Goal: Transaction & Acquisition: Obtain resource

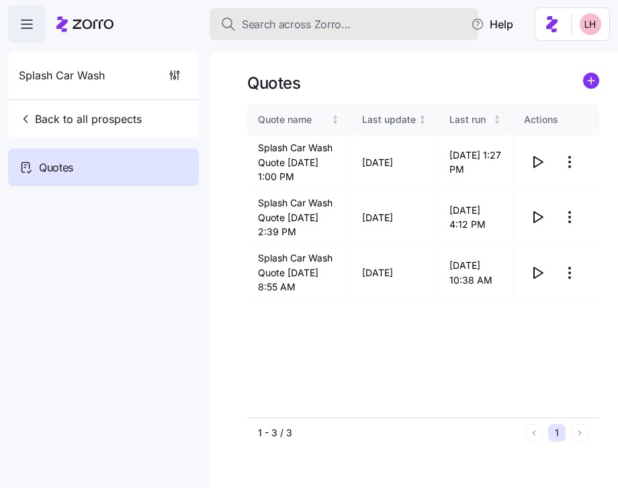
click at [297, 32] on button "Search across Zorro..." at bounding box center [344, 24] width 269 height 32
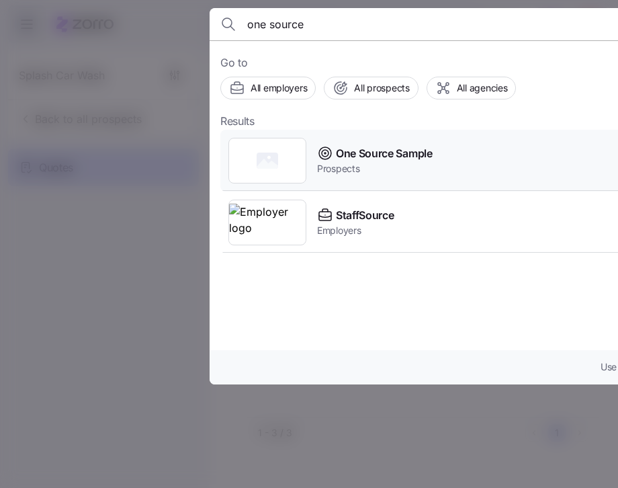
type input "one source"
click at [403, 151] on span "One Source Sample" at bounding box center [384, 153] width 97 height 17
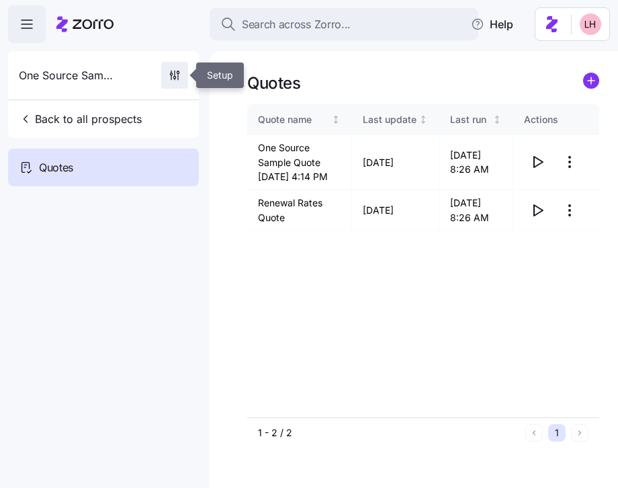
click at [175, 75] on icon "button" at bounding box center [174, 75] width 13 height 13
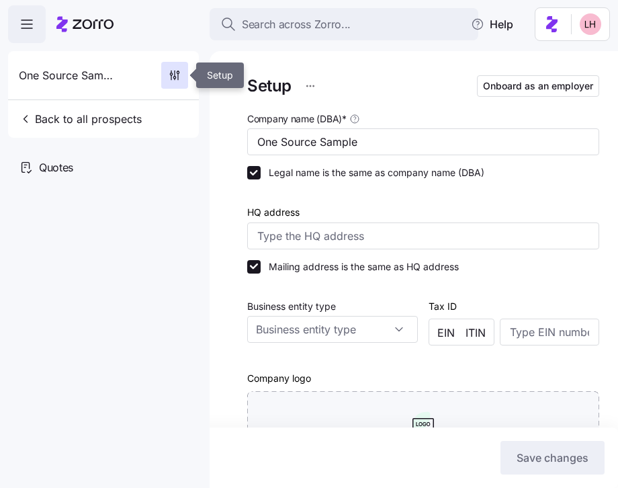
type input "Zorro"
click at [283, 141] on input "One Source Sample" at bounding box center [423, 141] width 352 height 27
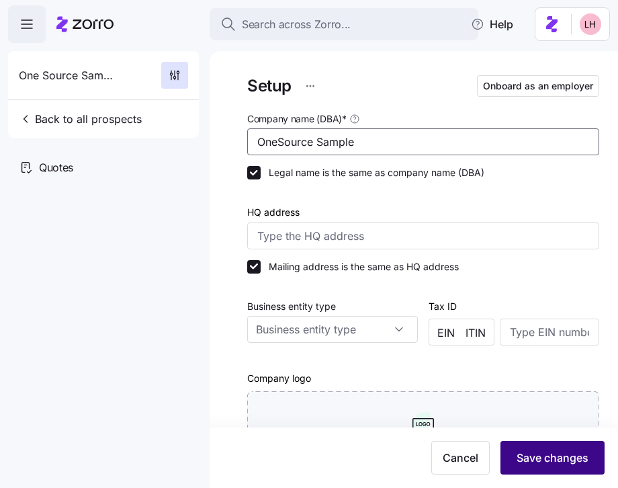
type input "OneSource Sample"
click at [524, 447] on button "Save changes" at bounding box center [553, 458] width 104 height 34
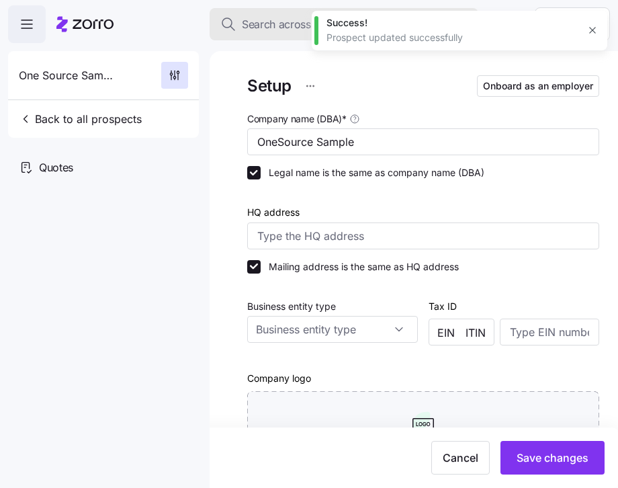
click at [278, 36] on button "Search across Zorro..." at bounding box center [344, 24] width 269 height 32
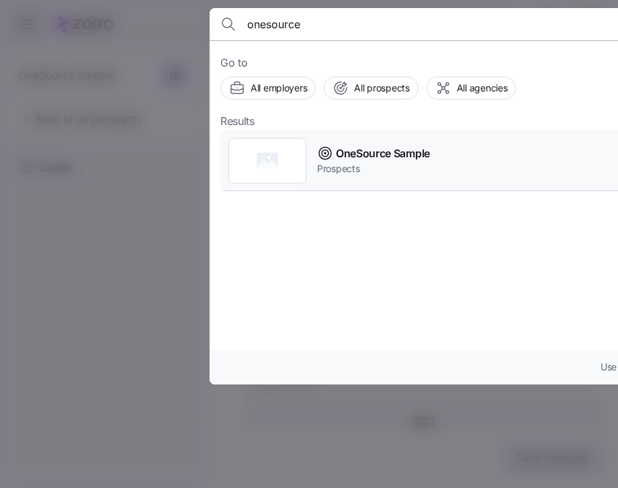
type input "onesource"
click at [389, 183] on div "OneSource Sample Prospects" at bounding box center [485, 161] width 530 height 62
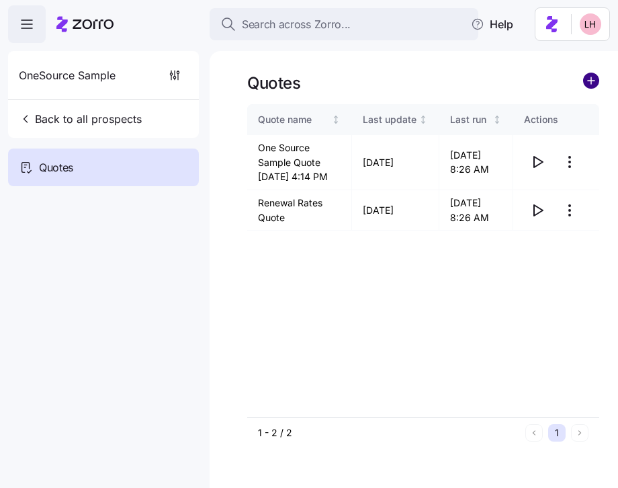
click at [594, 80] on circle "add icon" at bounding box center [591, 80] width 15 height 15
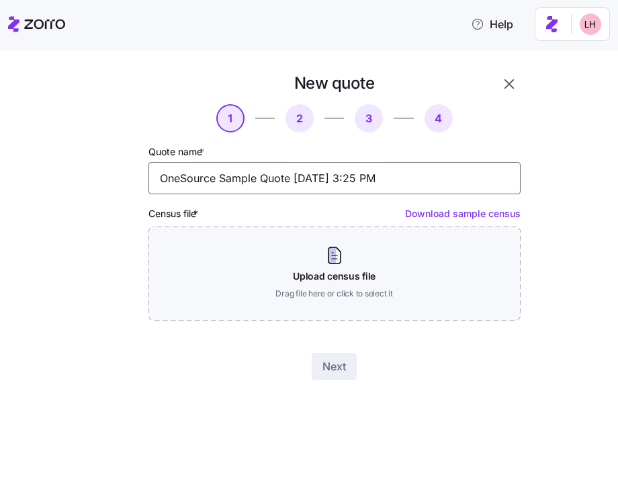
click at [294, 171] on input "OneSource Sample Quote 08/12/2025 3:25 PM" at bounding box center [335, 178] width 372 height 32
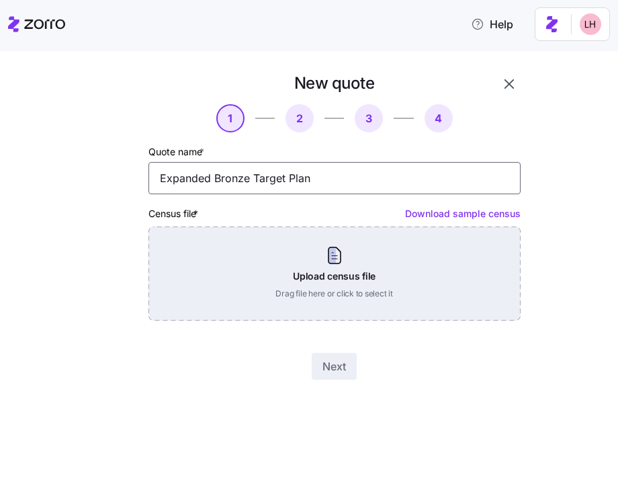
type input "Expanded Bronze Target Plan"
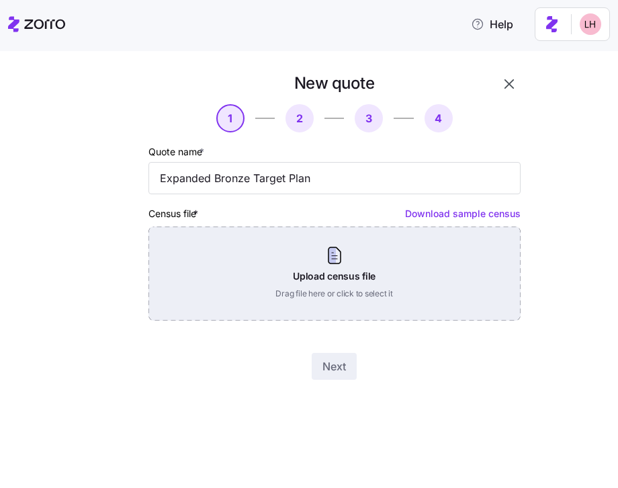
click at [330, 280] on div "Upload census file Drag file here or click to select it" at bounding box center [335, 274] width 372 height 94
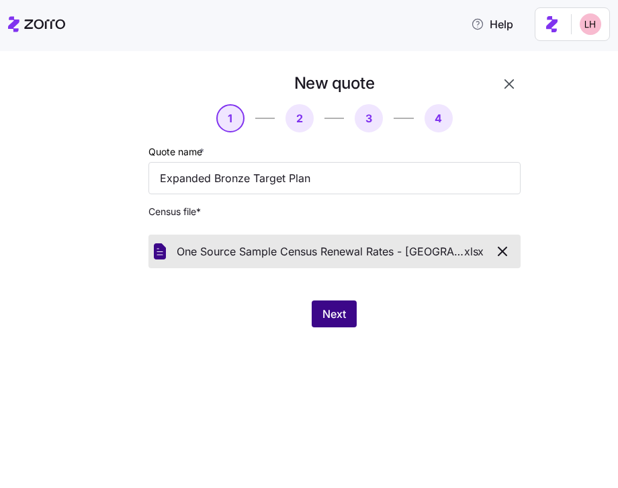
click at [348, 319] on button "Next" at bounding box center [334, 313] width 45 height 27
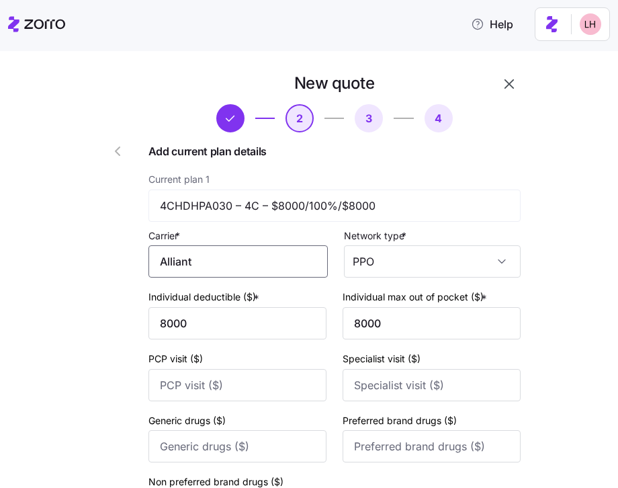
click at [284, 255] on input "Alliant" at bounding box center [238, 261] width 179 height 32
click at [249, 295] on span "Alliant Health Plans" at bounding box center [213, 302] width 97 height 17
type input "Alliant Health Plans"
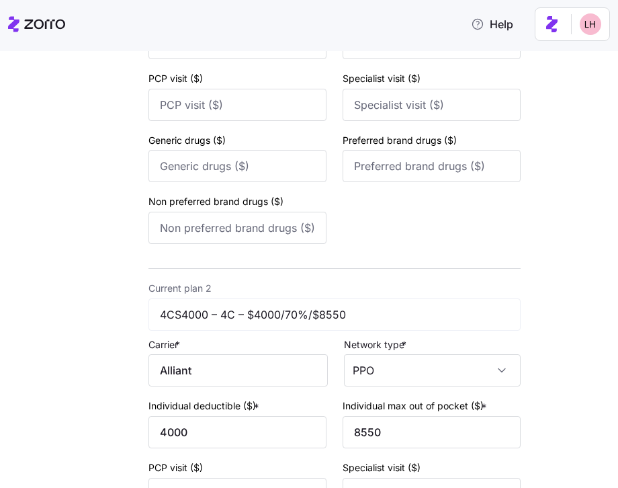
scroll to position [562, 0]
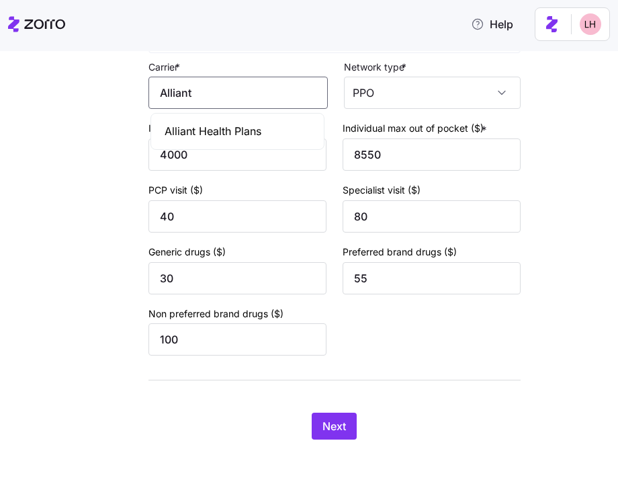
click at [241, 95] on input "Alliant" at bounding box center [238, 93] width 179 height 32
click at [234, 127] on span "Alliant Health Plans" at bounding box center [213, 131] width 97 height 17
type input "Alliant Health Plans"
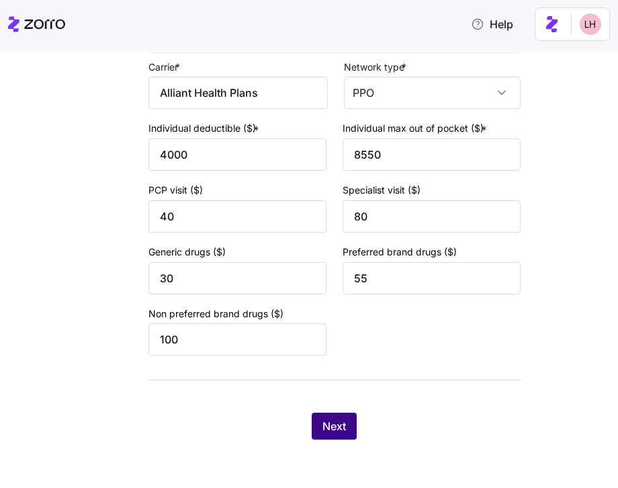
click at [328, 422] on span "Next" at bounding box center [335, 426] width 24 height 16
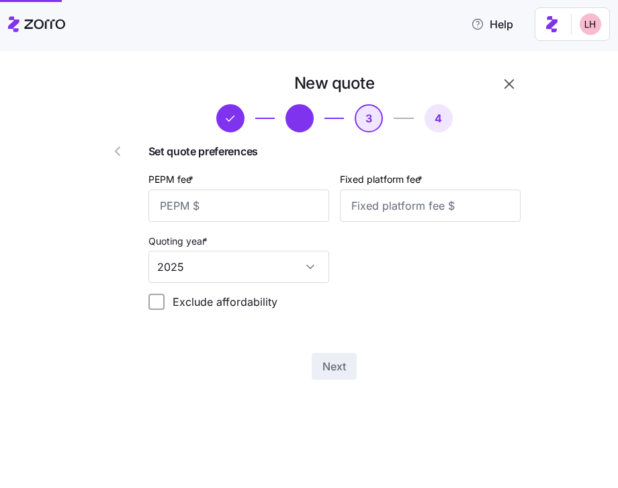
scroll to position [0, 0]
click at [261, 209] on input "PEPM fee *" at bounding box center [239, 206] width 181 height 32
type input "65"
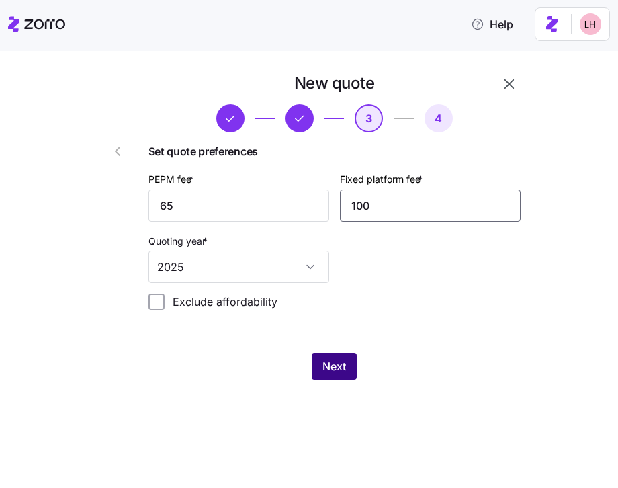
type input "100"
click at [339, 370] on span "Next" at bounding box center [335, 366] width 24 height 16
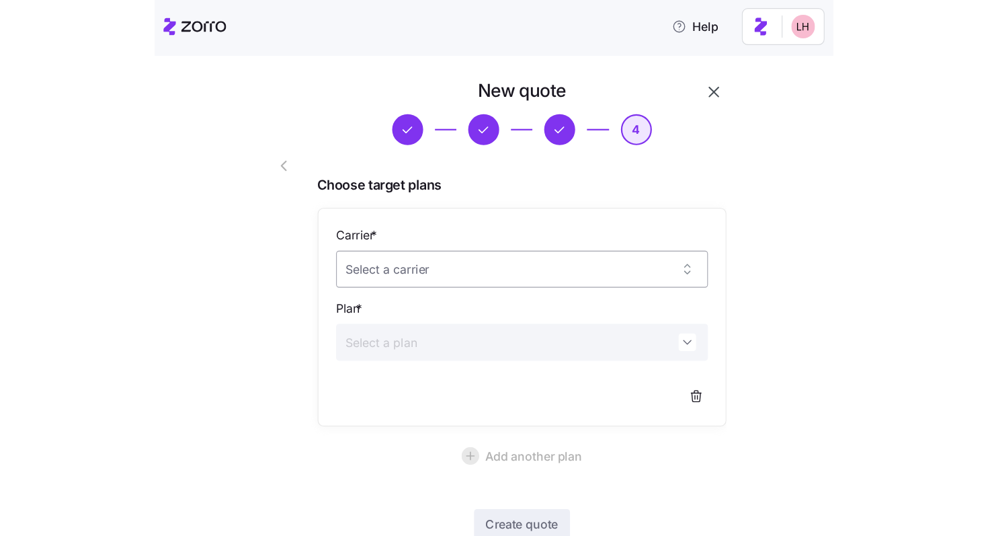
scroll to position [24, 0]
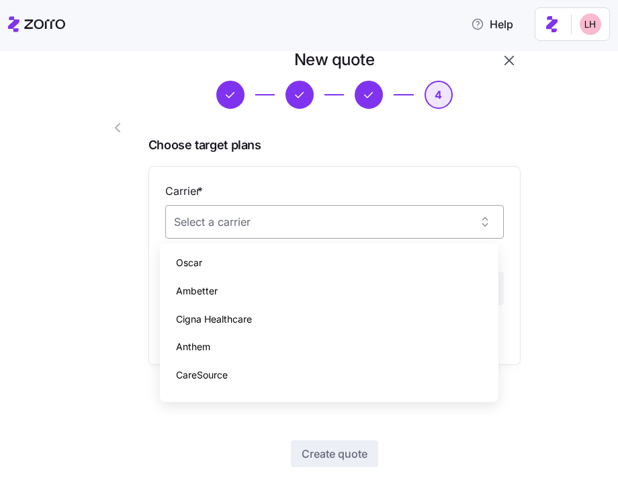
click at [376, 232] on input "Carrier *" at bounding box center [334, 222] width 339 height 34
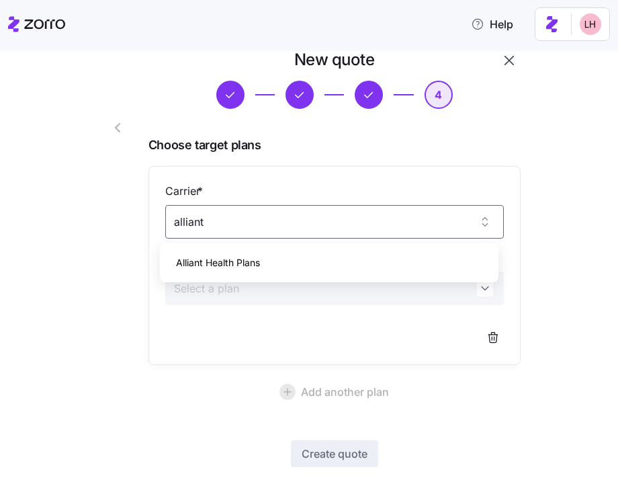
click at [354, 249] on div "Alliant Health Plans" at bounding box center [329, 263] width 328 height 28
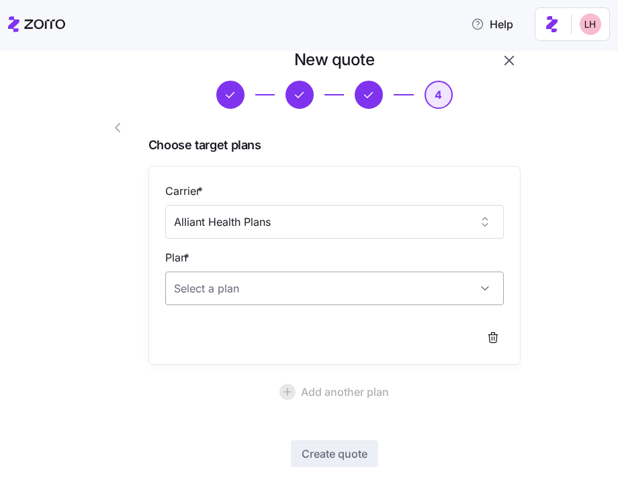
type input "Alliant Health Plans"
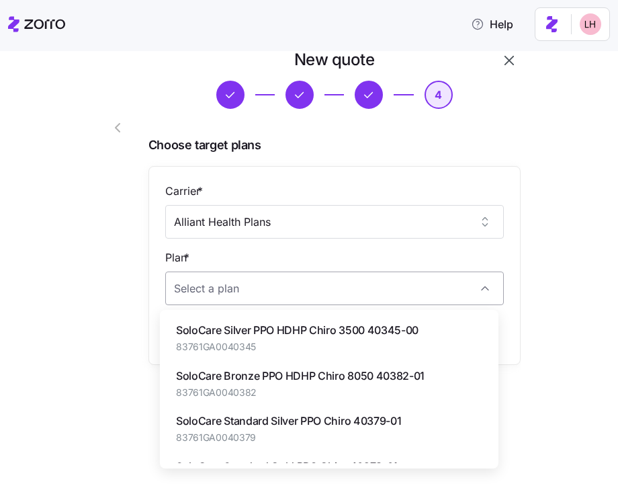
click at [325, 289] on input "Plan *" at bounding box center [334, 289] width 339 height 34
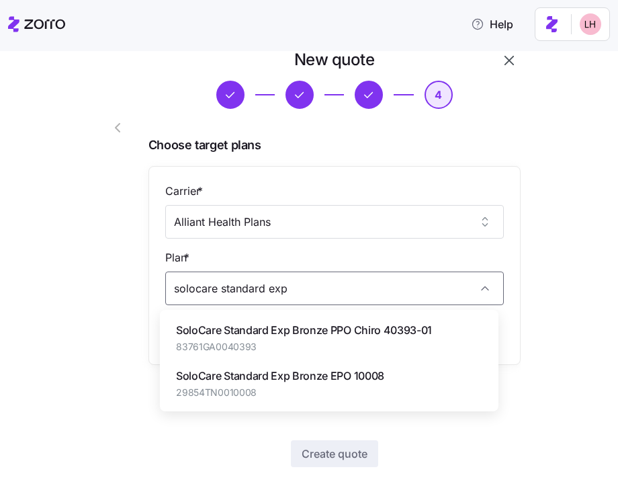
click at [393, 338] on span "SoloCare Standard Exp Bronze PPO Chiro 40393-01" at bounding box center [304, 330] width 256 height 17
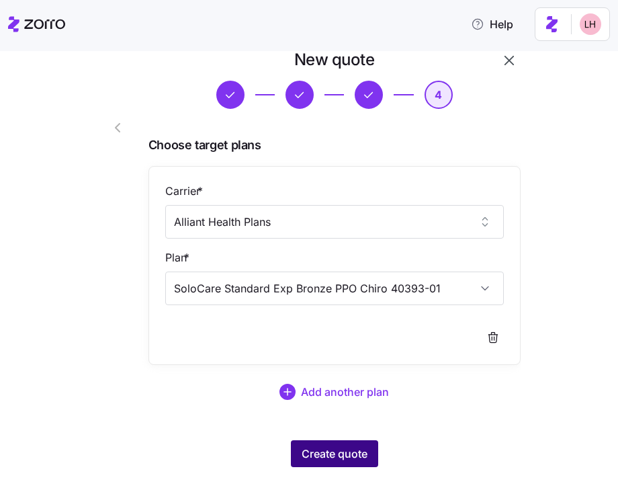
type input "SoloCare Standard Exp Bronze PPO Chiro 40393-01"
click at [331, 454] on span "Create quote" at bounding box center [335, 454] width 66 height 16
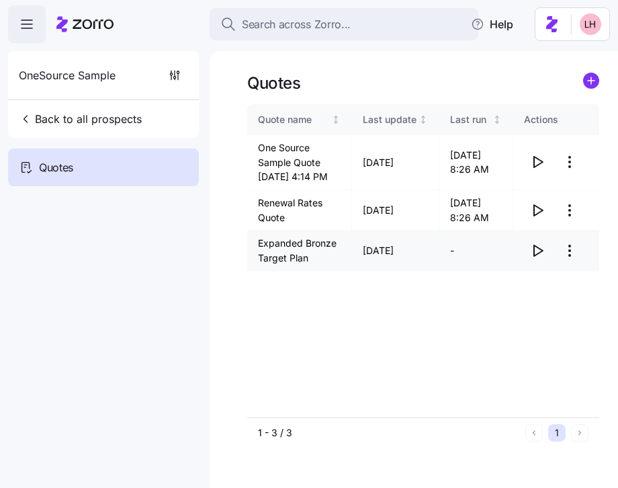
click at [535, 256] on icon "button" at bounding box center [538, 250] width 9 height 11
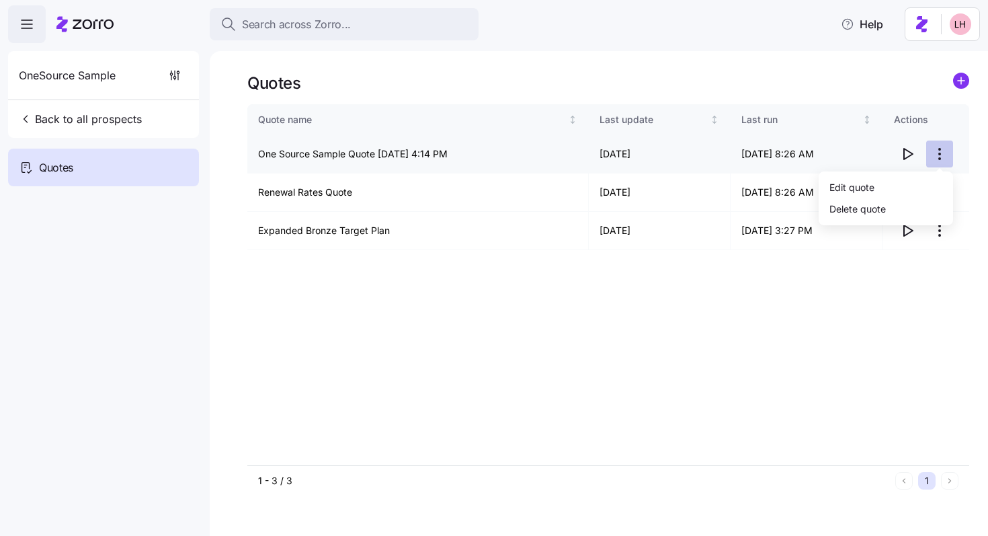
click at [618, 153] on html "Search across Zorro... Help OneSource Sample Back to all prospects Quotes Quote…" at bounding box center [494, 264] width 988 height 528
click at [618, 189] on div "Edit quote" at bounding box center [886, 187] width 124 height 22
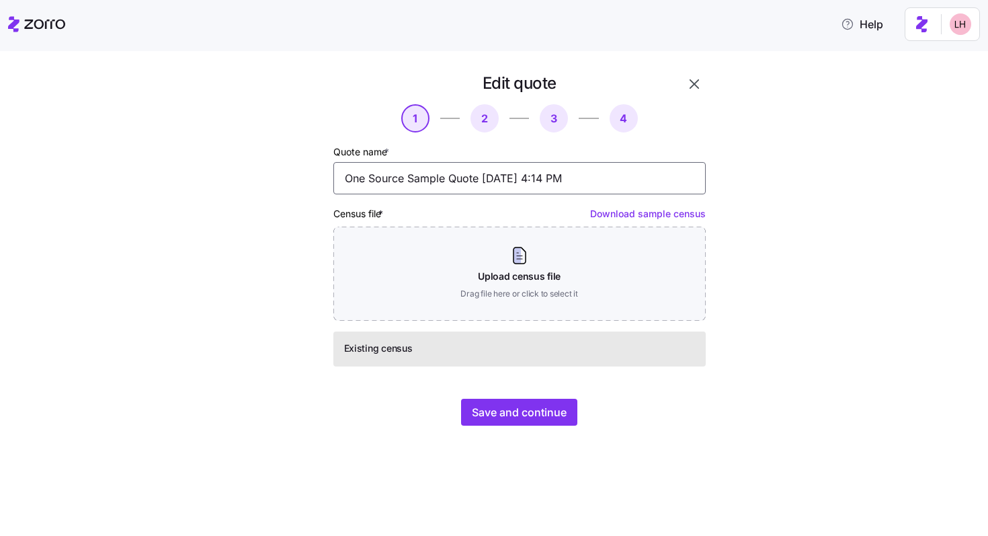
drag, startPoint x: 598, startPoint y: 187, endPoint x: 291, endPoint y: 179, distance: 306.6
click at [279, 183] on div "Edit quote 1 2 3 4 Quote name * One Source Sample Quote 08/11/2025 4:14 PM Cens…" at bounding box center [481, 249] width 460 height 364
drag, startPoint x: 457, startPoint y: 183, endPoint x: 423, endPoint y: 182, distance: 34.3
click at [424, 182] on input "Current Rates Quote" at bounding box center [519, 178] width 372 height 32
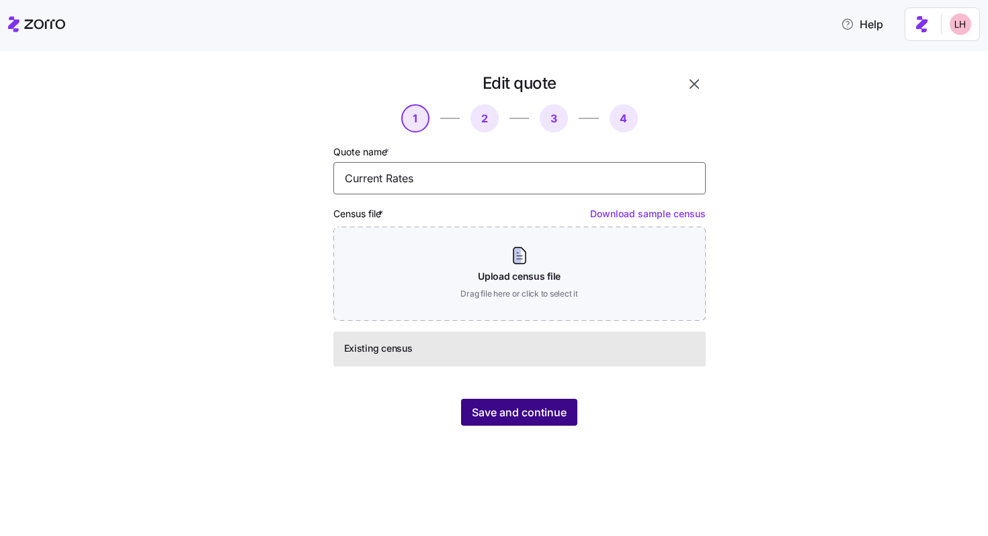
type input "Current Rates"
click at [532, 413] on span "Save and continue" at bounding box center [519, 412] width 95 height 16
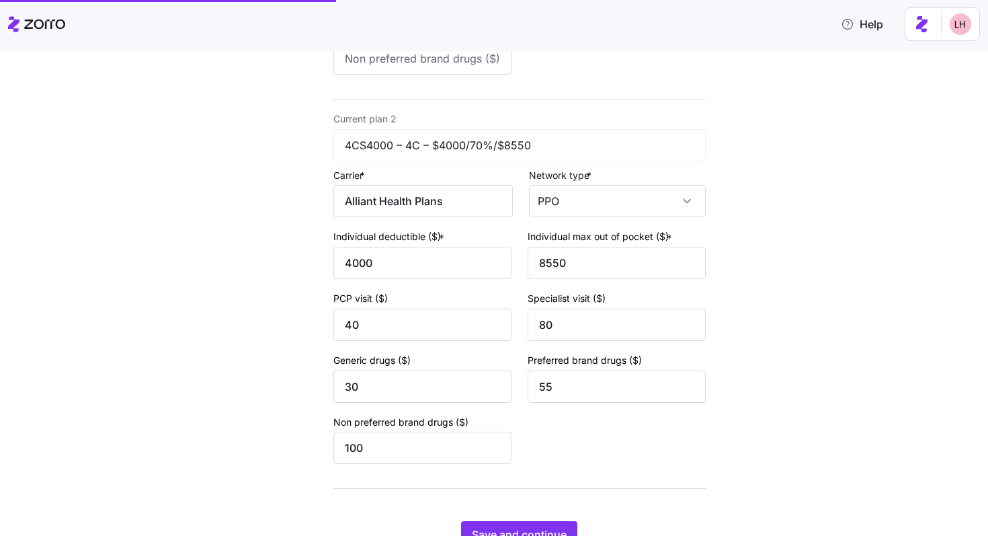
scroll to position [514, 0]
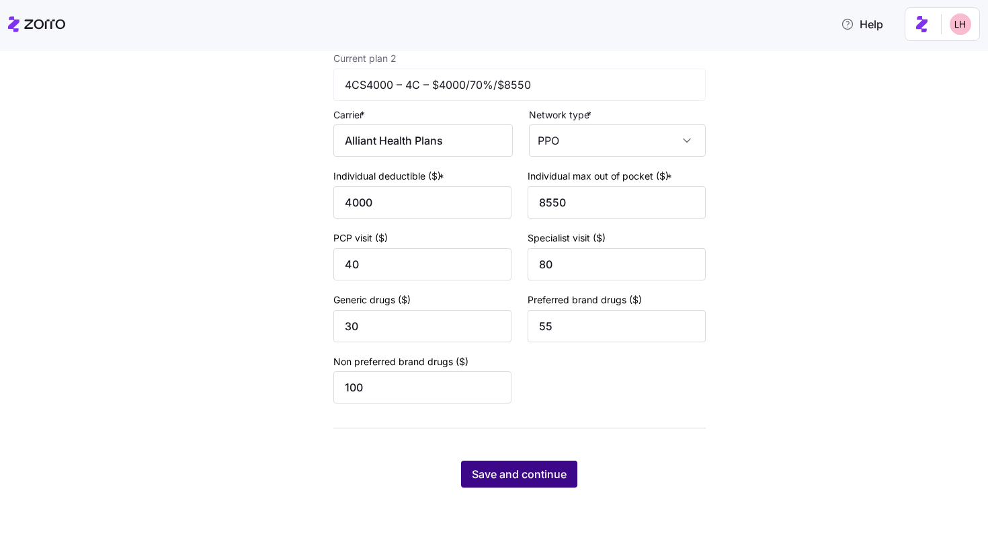
click at [564, 462] on button "Save and continue" at bounding box center [519, 473] width 116 height 27
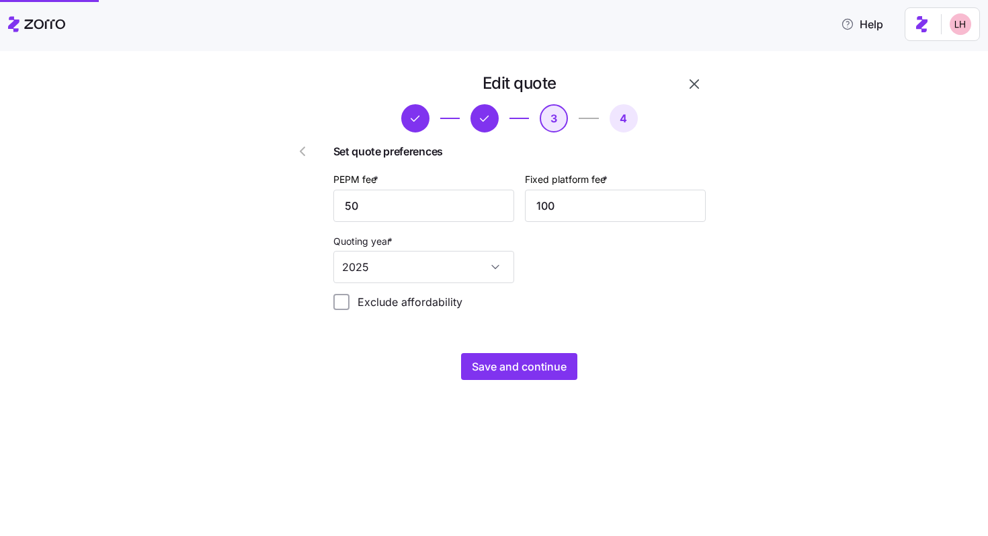
scroll to position [0, 0]
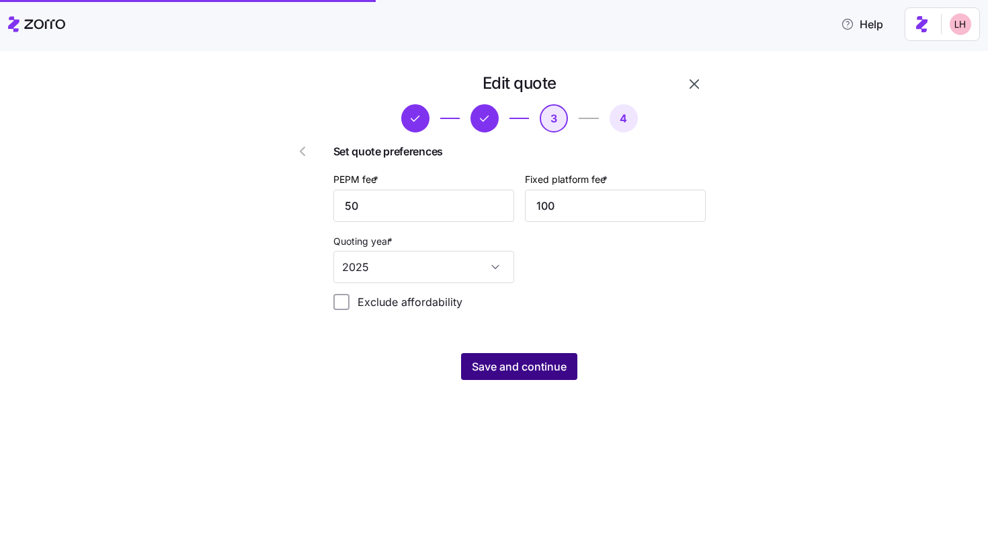
click at [565, 372] on span "Save and continue" at bounding box center [519, 366] width 95 height 16
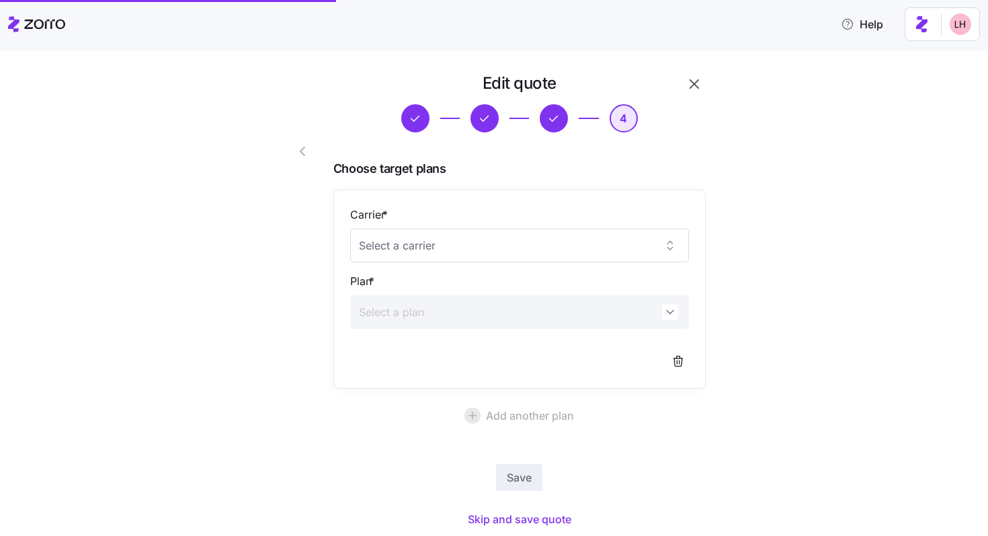
click at [296, 155] on icon "button" at bounding box center [302, 151] width 16 height 16
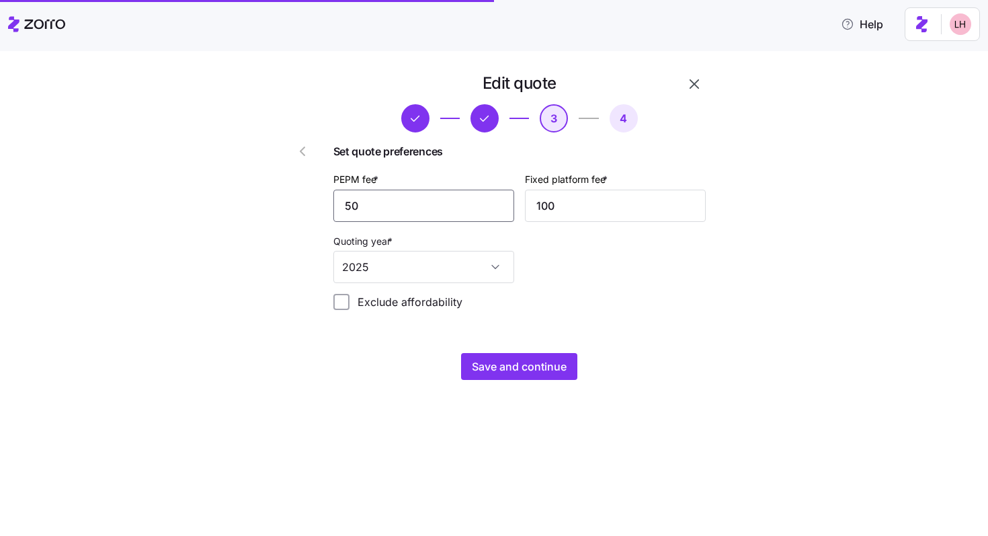
drag, startPoint x: 385, startPoint y: 207, endPoint x: 276, endPoint y: 190, distance: 110.9
click at [300, 193] on div "Edit quote 3 4 Set quote preferences PEPM fee * 50 Fixed platform fee * 100 Quo…" at bounding box center [481, 226] width 460 height 318
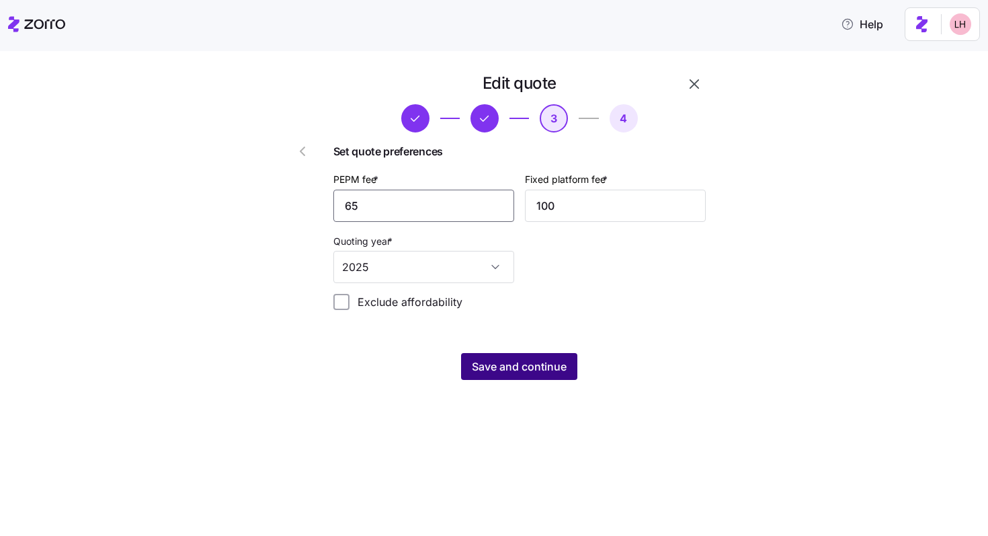
type input "65"
click at [565, 359] on button "Save and continue" at bounding box center [519, 366] width 116 height 27
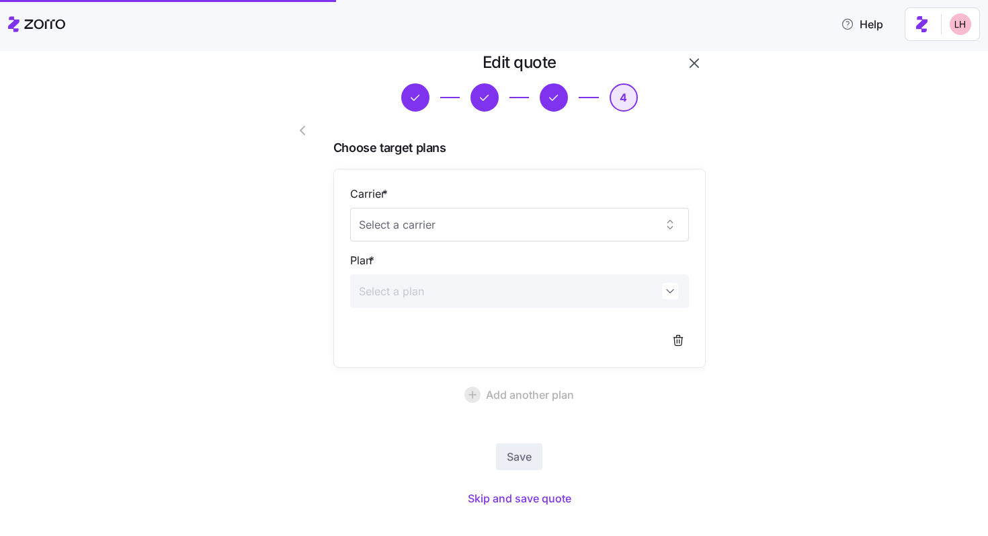
scroll to position [43, 0]
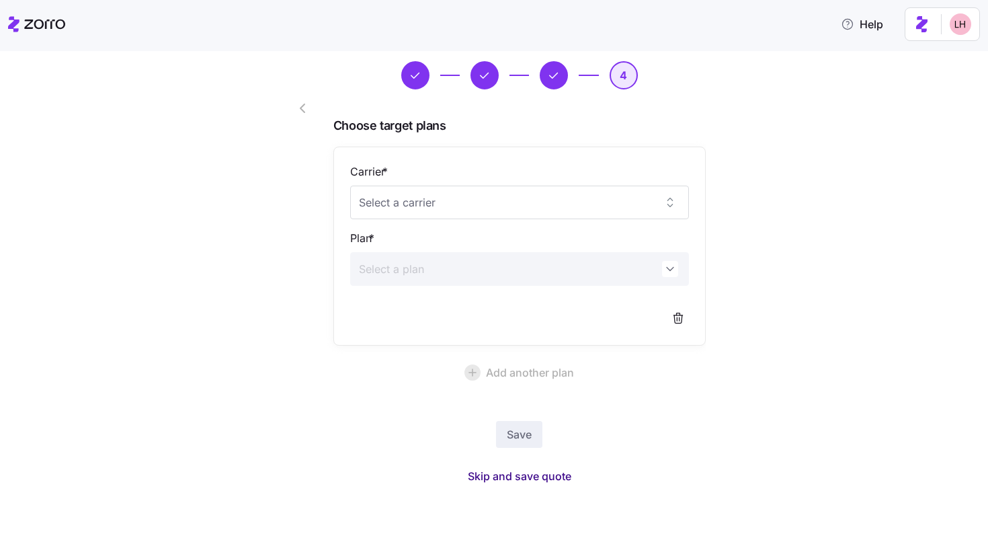
click at [553, 472] on span "Skip and save quote" at bounding box center [520, 476] width 104 height 16
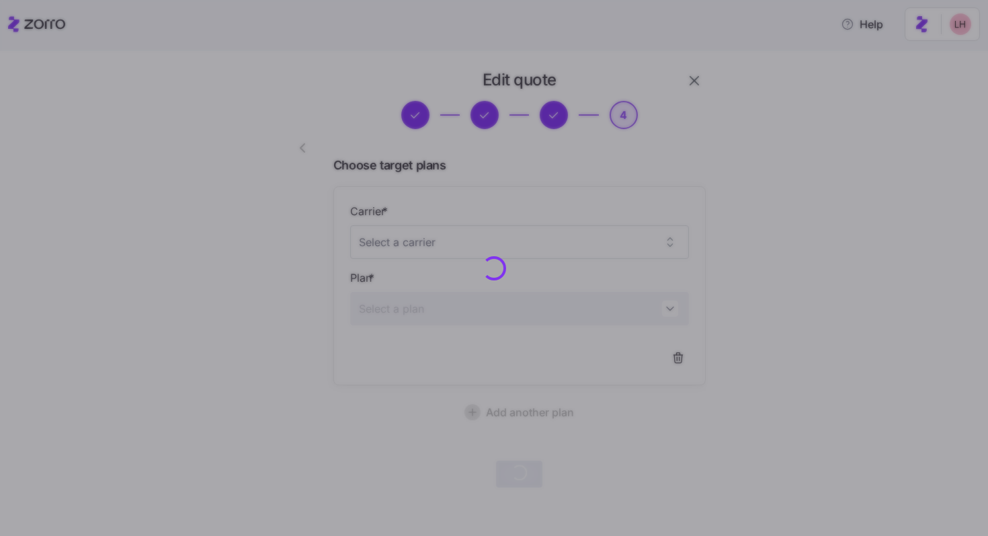
scroll to position [3, 0]
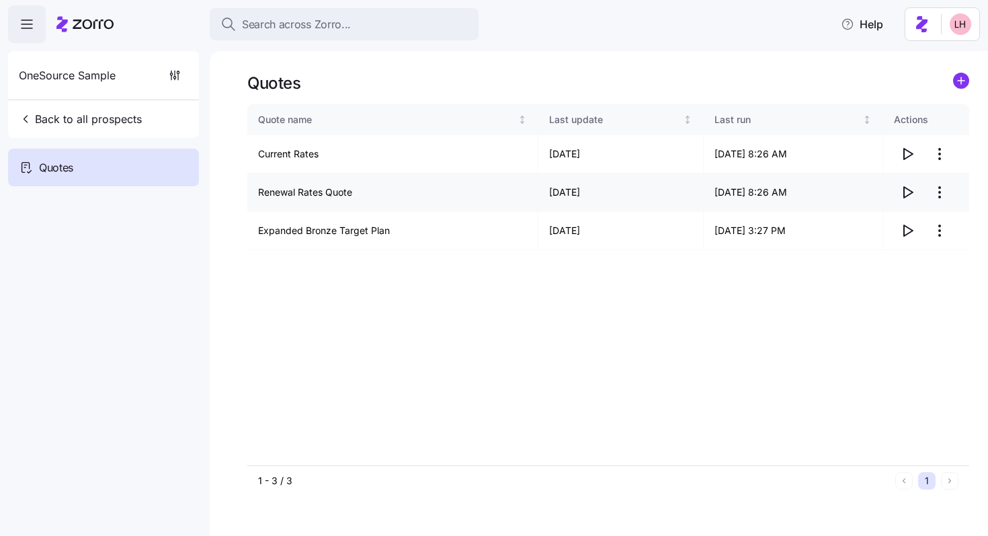
click at [618, 192] on html "Search across Zorro... Help OneSource Sample Back to all prospects Quotes Quote…" at bounding box center [494, 264] width 988 height 528
click at [618, 218] on div "Edit quote" at bounding box center [886, 225] width 124 height 22
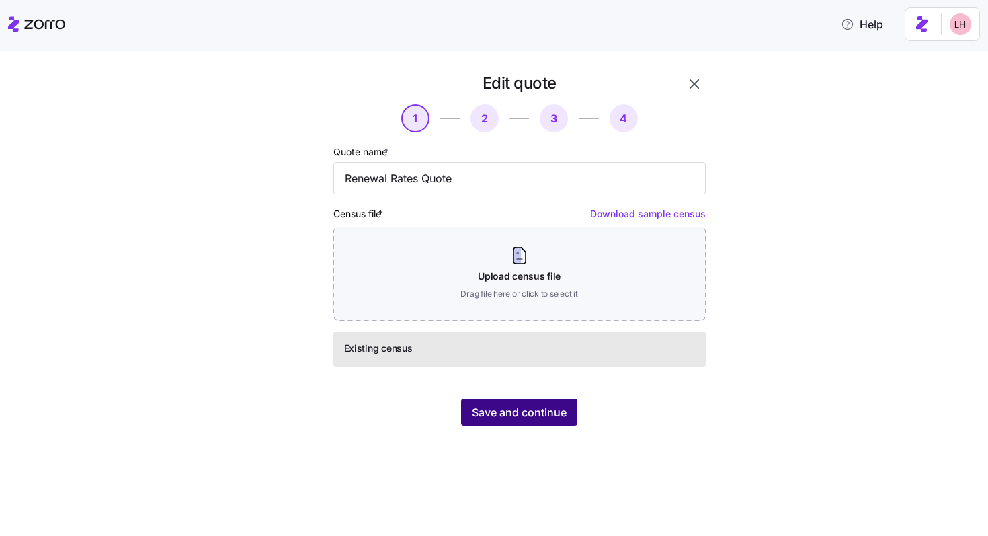
click at [550, 405] on span "Save and continue" at bounding box center [519, 412] width 95 height 16
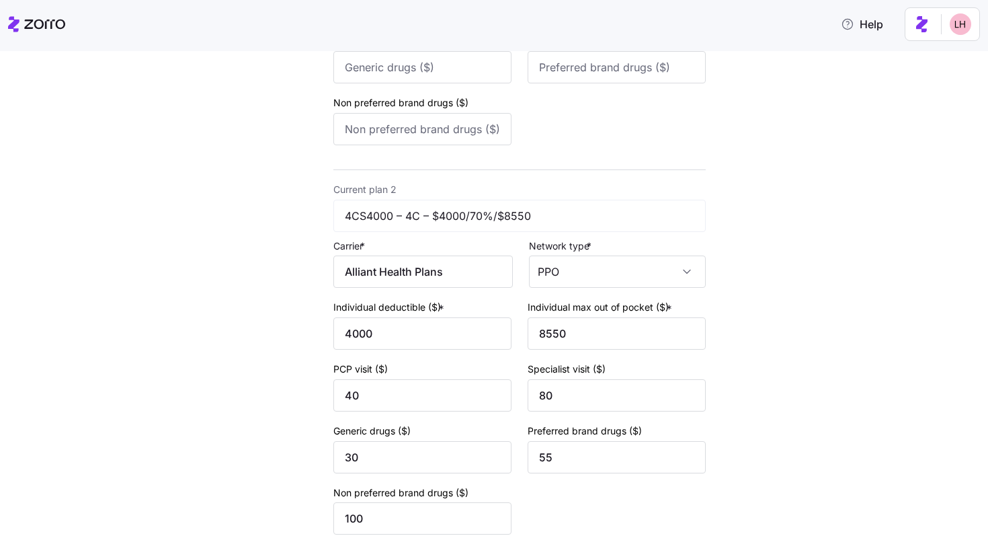
scroll to position [514, 0]
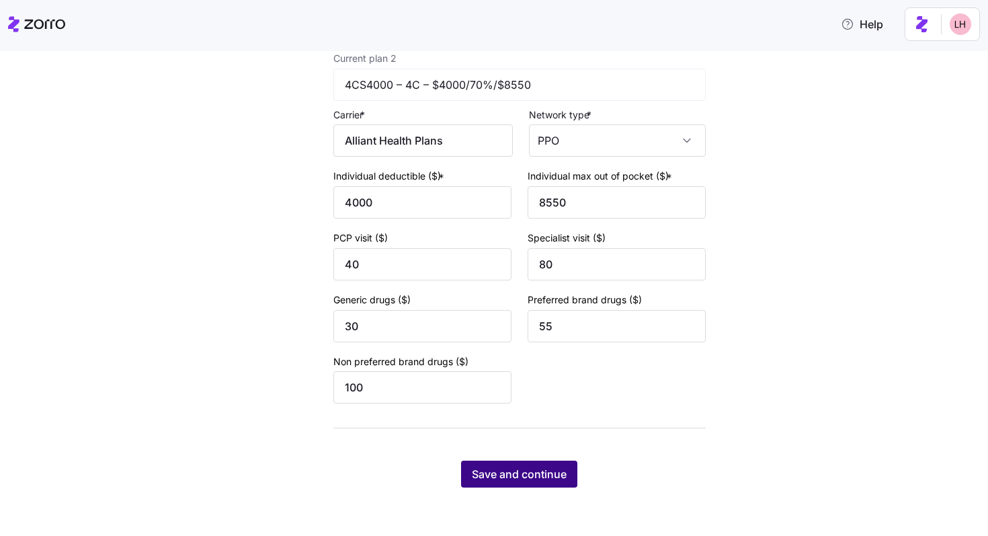
click at [526, 474] on span "Save and continue" at bounding box center [519, 474] width 95 height 16
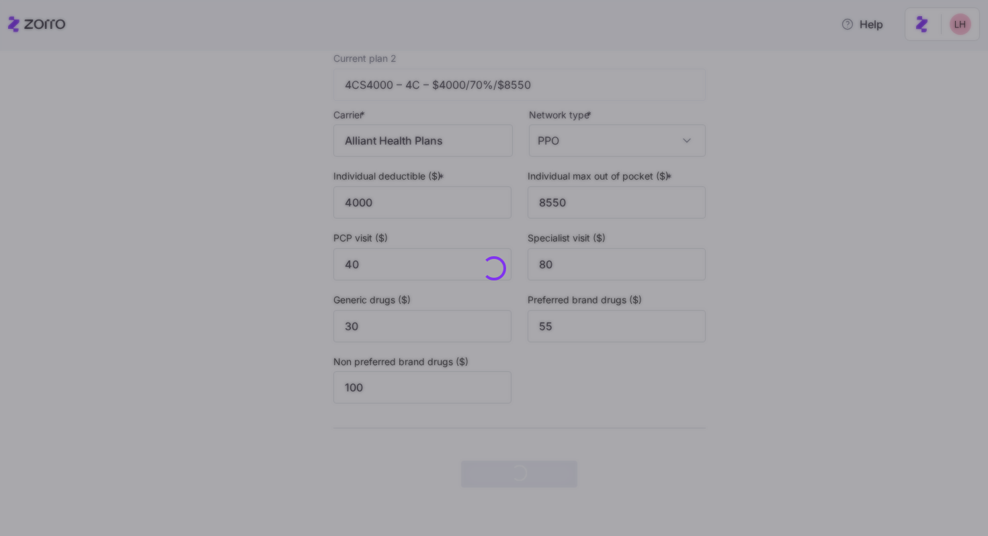
scroll to position [0, 0]
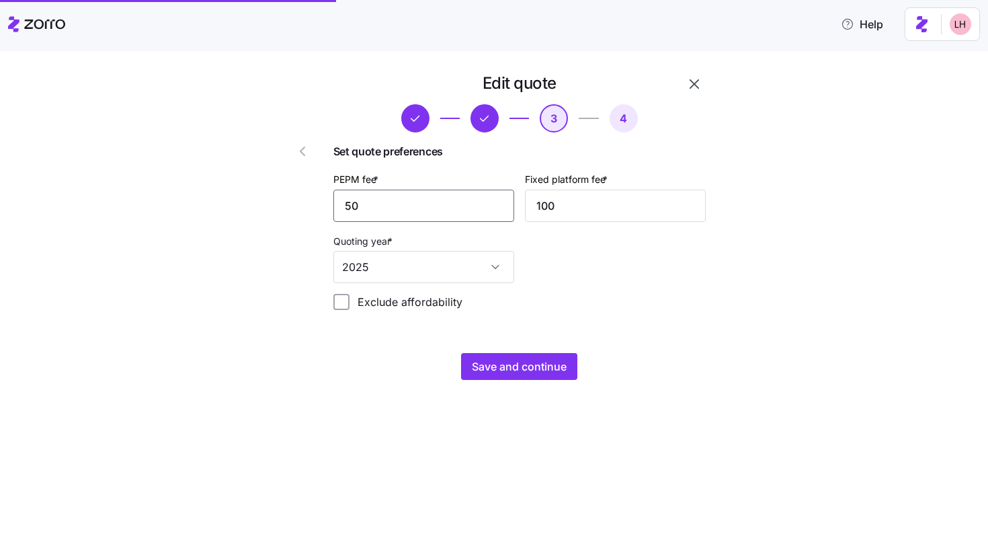
drag, startPoint x: 331, startPoint y: 197, endPoint x: 282, endPoint y: 188, distance: 50.6
click at [284, 188] on div "Edit quote 3 4 Set quote preferences PEPM fee * 50 Fixed platform fee * 100 Quo…" at bounding box center [481, 226] width 460 height 318
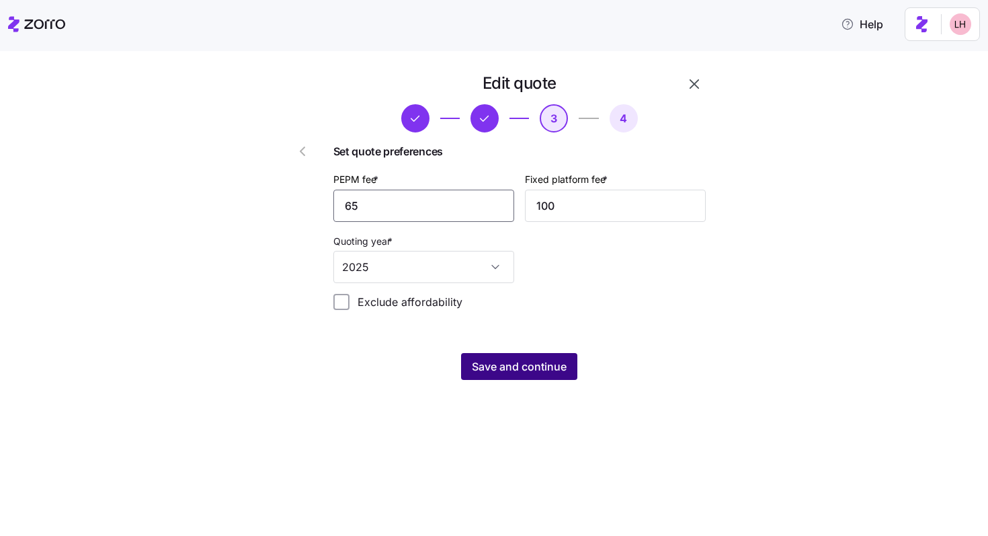
type input "65"
click at [557, 367] on span "Save and continue" at bounding box center [519, 366] width 95 height 16
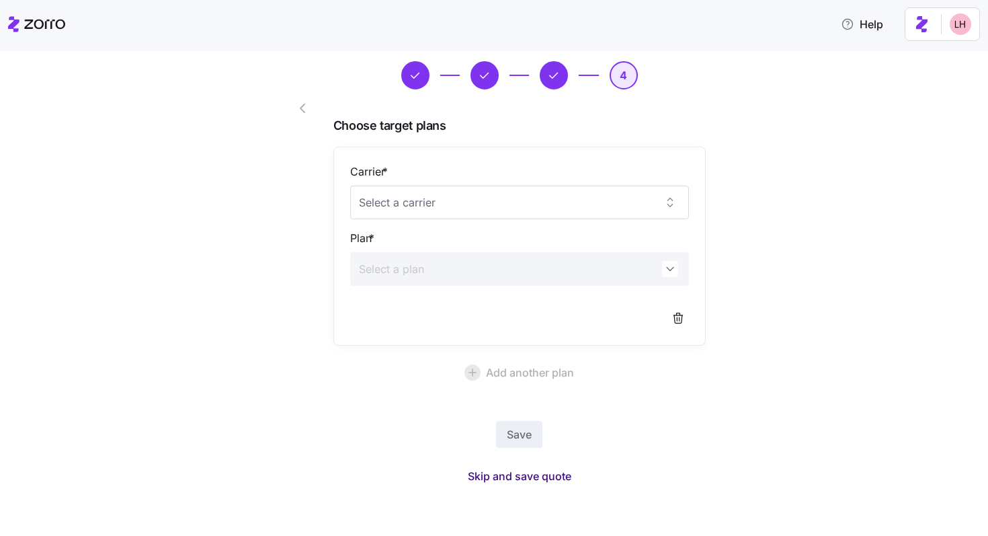
click at [526, 477] on span "Skip and save quote" at bounding box center [520, 476] width 104 height 16
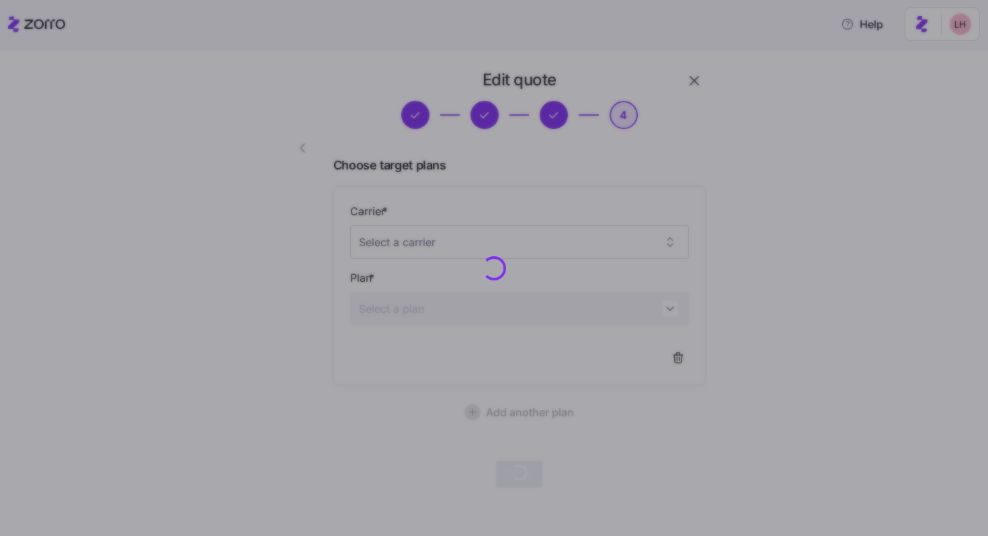
scroll to position [3, 0]
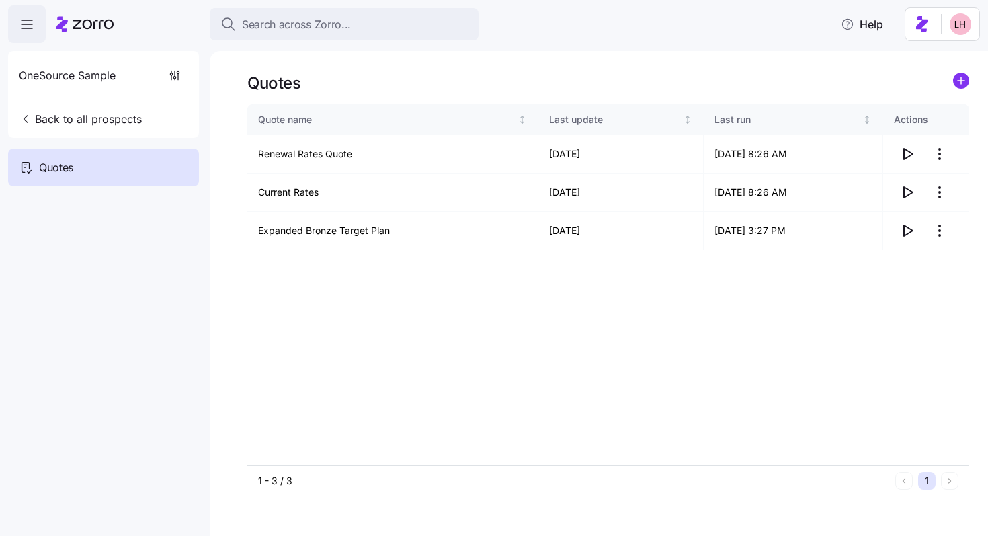
click at [618, 82] on icon "add icon" at bounding box center [961, 80] width 0 height 7
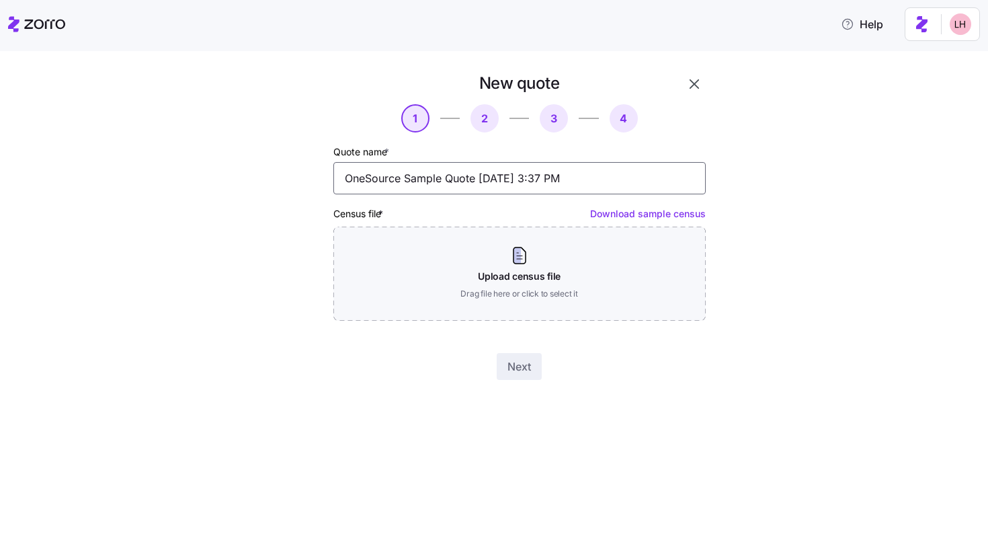
drag, startPoint x: 442, startPoint y: 180, endPoint x: 245, endPoint y: 176, distance: 197.0
click at [245, 176] on div "New quote 1 2 3 4 Quote name * OneSource Sample Quote 08/12/2025 3:37 PM Census…" at bounding box center [504, 234] width 932 height 323
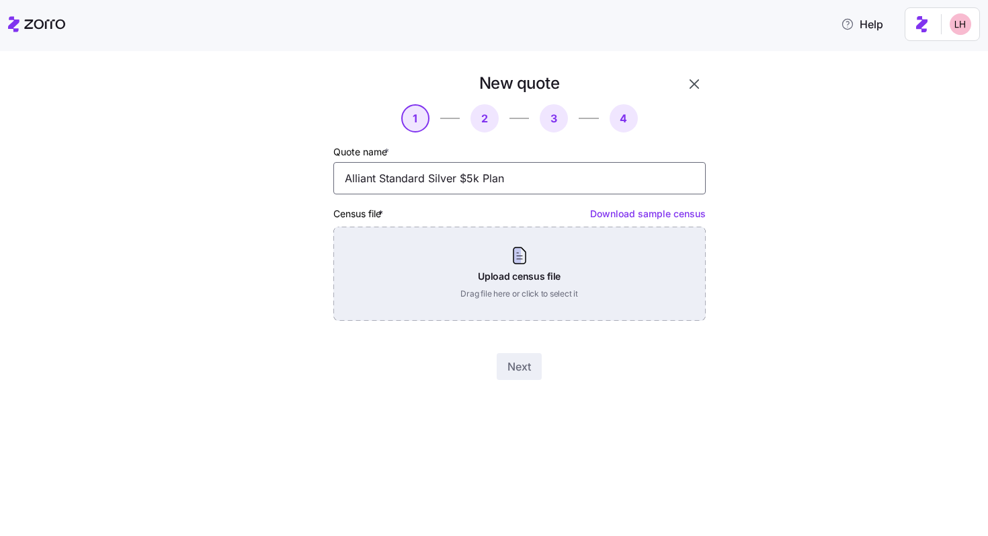
type input "Alliant Standard Silver $5k Plan"
click at [464, 271] on div "Upload census file Drag file here or click to select it" at bounding box center [519, 274] width 372 height 94
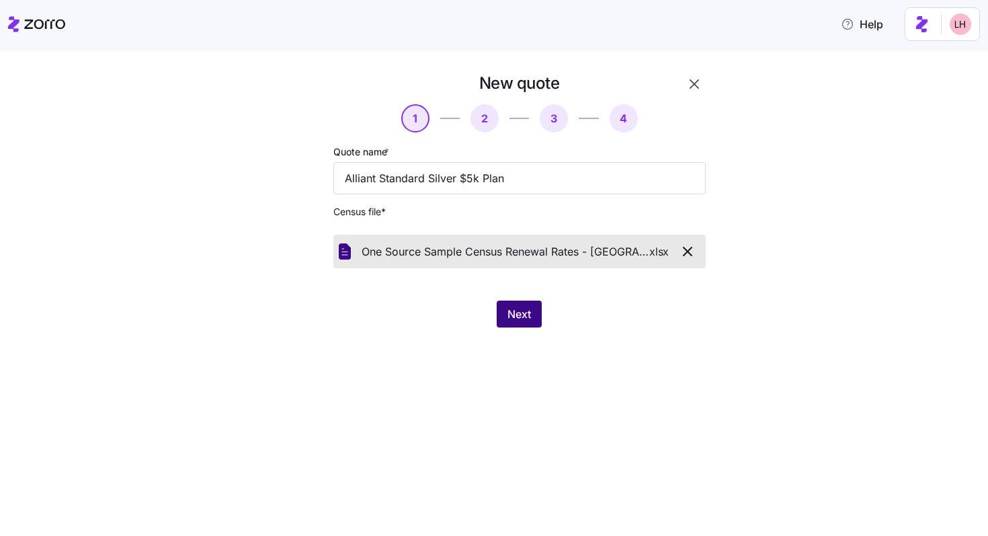
click at [534, 313] on button "Next" at bounding box center [519, 313] width 45 height 27
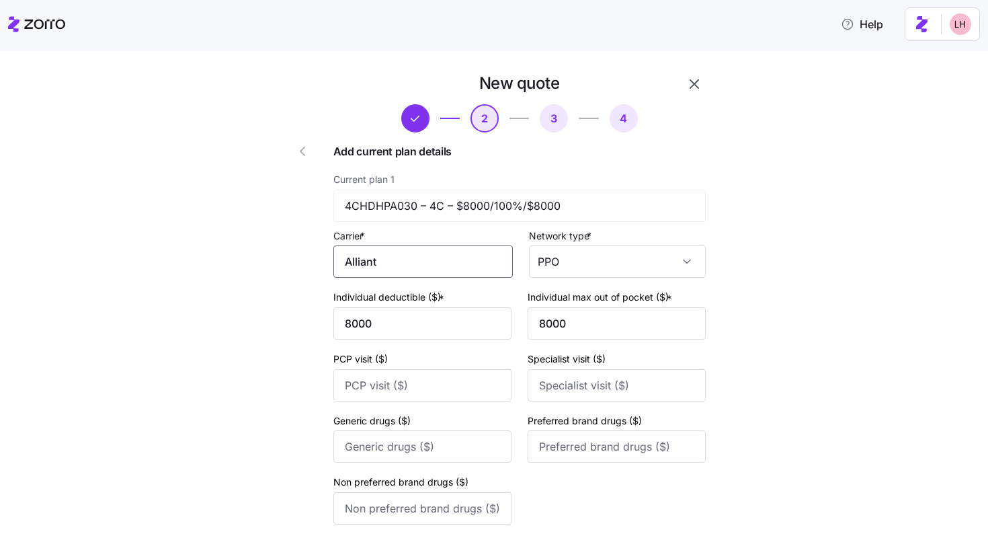
click at [429, 259] on input "Alliant" at bounding box center [422, 261] width 179 height 32
click at [454, 311] on div "Alliant Health Plans" at bounding box center [422, 302] width 167 height 30
type input "Alliant Health Plans"
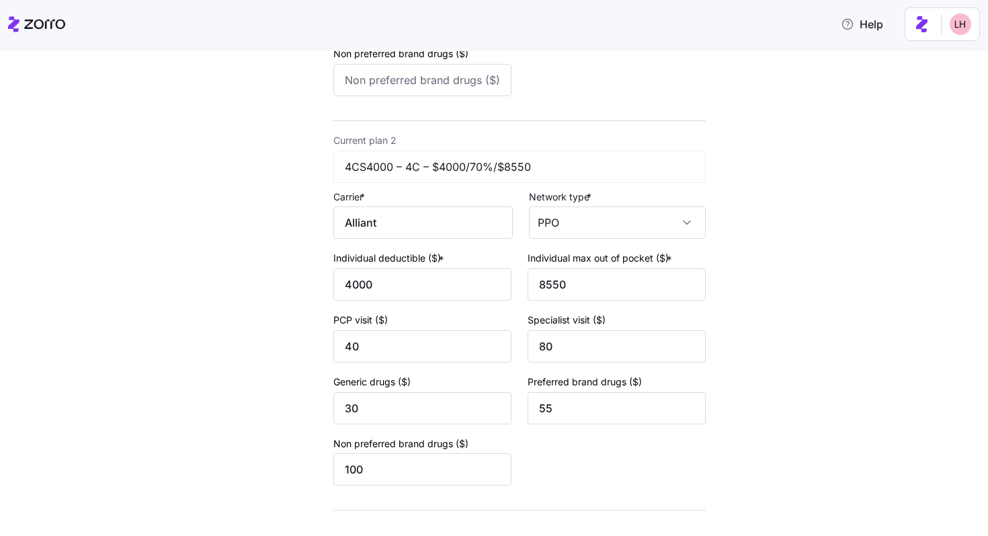
scroll to position [514, 0]
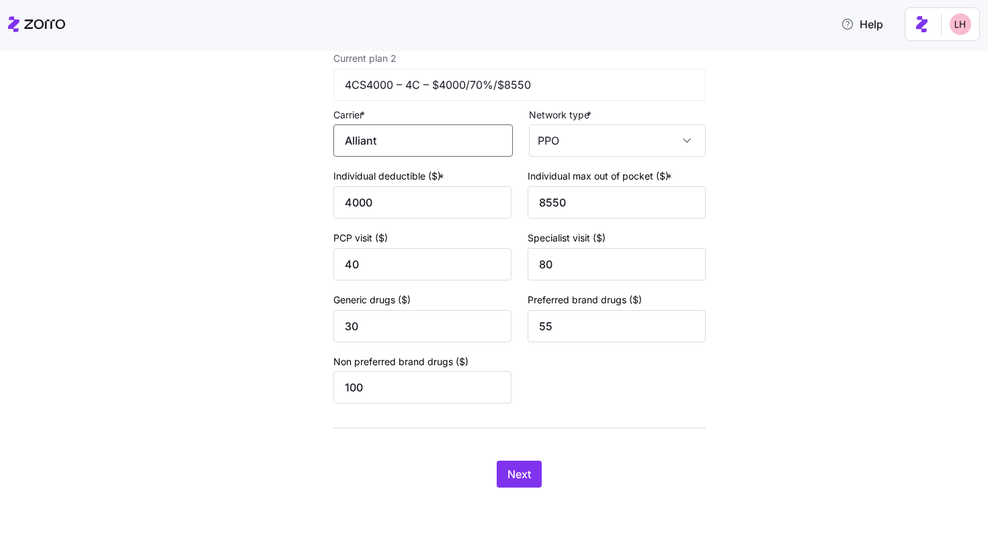
click at [413, 147] on input "Alliant" at bounding box center [422, 140] width 179 height 32
click at [420, 177] on span "Alliant Health Plans" at bounding box center [398, 179] width 97 height 17
type input "Alliant Health Plans"
click at [518, 474] on span "Next" at bounding box center [519, 474] width 24 height 16
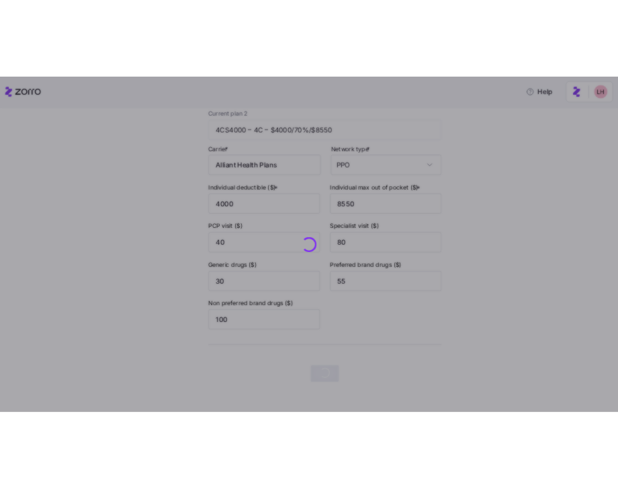
scroll to position [0, 0]
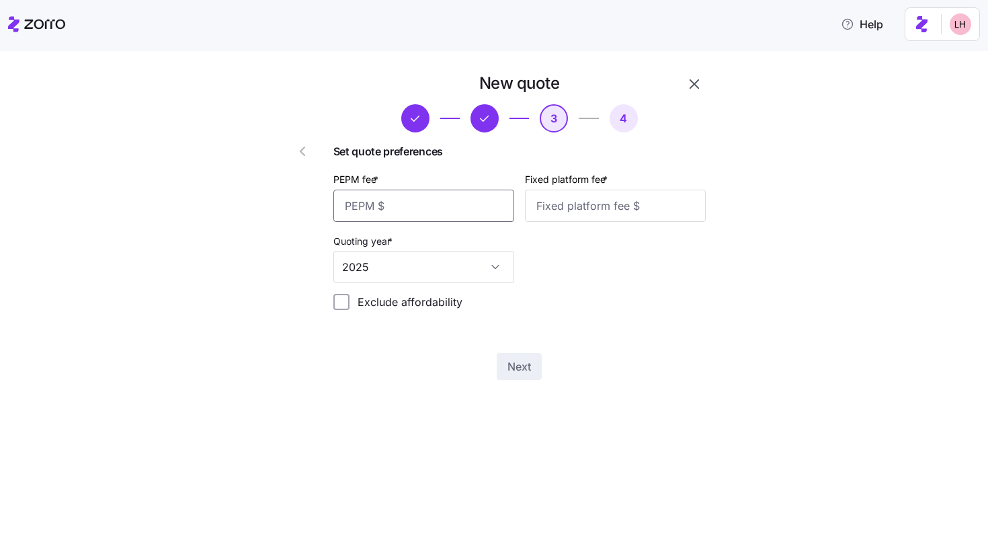
click at [468, 206] on input "PEPM fee *" at bounding box center [423, 206] width 181 height 32
type input "65"
click at [618, 216] on input "Fixed platform fee *" at bounding box center [615, 206] width 181 height 32
type input "100"
click at [524, 362] on span "Next" at bounding box center [519, 366] width 24 height 16
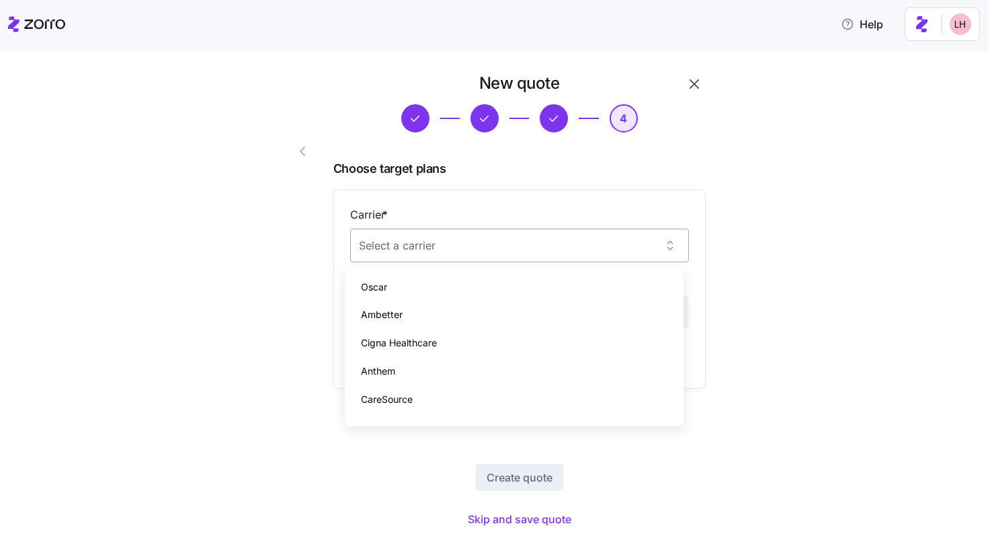
click at [509, 246] on input "Carrier *" at bounding box center [519, 246] width 339 height 34
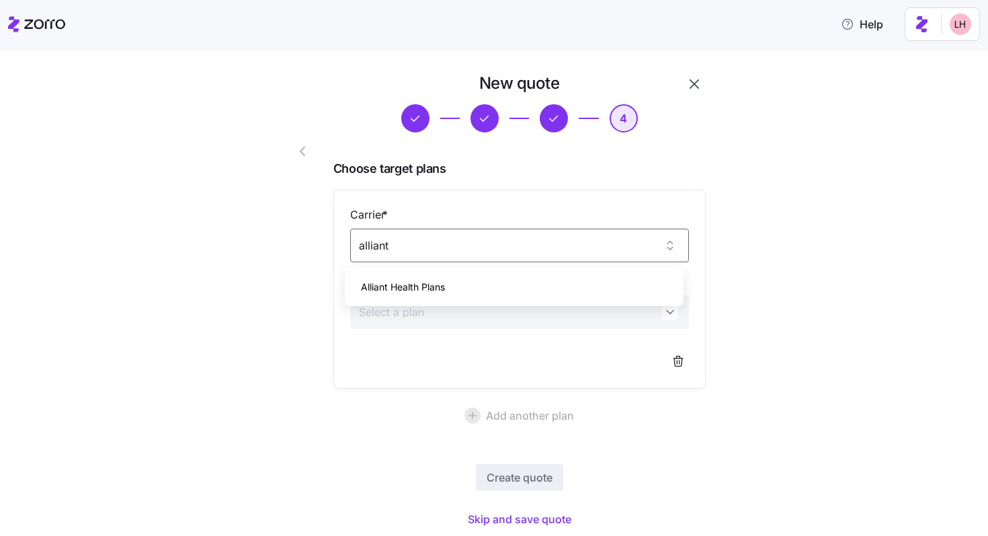
click at [483, 292] on div "Alliant Health Plans" at bounding box center [514, 287] width 328 height 28
type input "Alliant Health Plans"
click at [470, 315] on input "Plan *" at bounding box center [519, 312] width 339 height 34
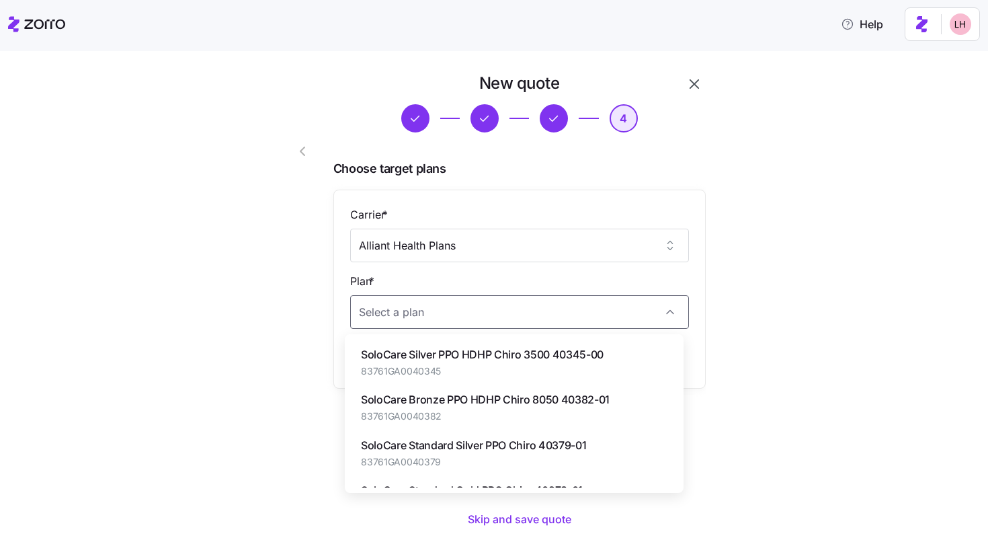
click at [487, 445] on span "SoloCare Standard Silver PPO Chiro 40379-01" at bounding box center [473, 445] width 225 height 17
type input "SoloCare Standard Silver PPO Chiro 40379-01"
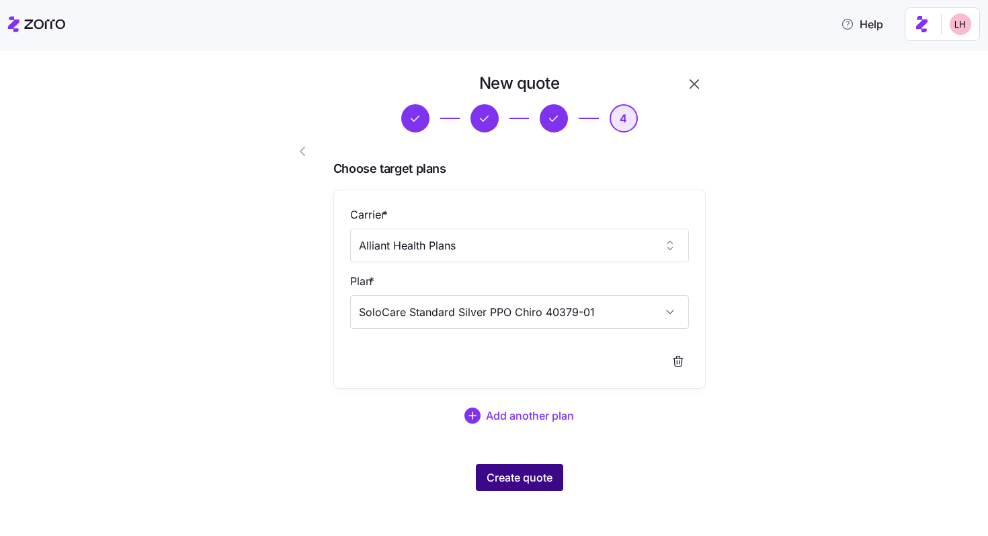
click at [544, 471] on span "Create quote" at bounding box center [520, 477] width 66 height 16
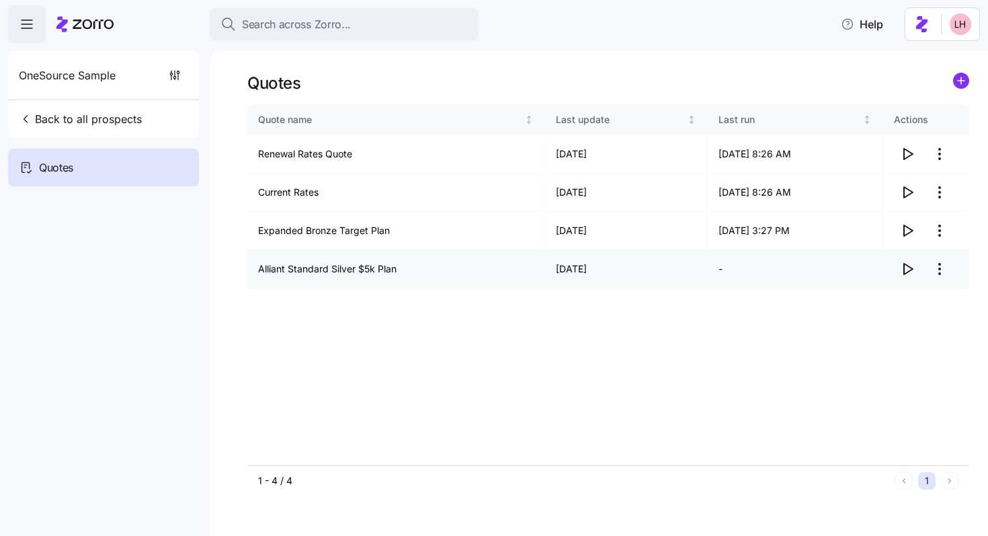
click at [618, 270] on icon "button" at bounding box center [907, 269] width 16 height 16
click at [0, 0] on body "Search across Zorro... Help OneSource Sample Back to all prospects Quotes Quote…" at bounding box center [494, 264] width 988 height 528
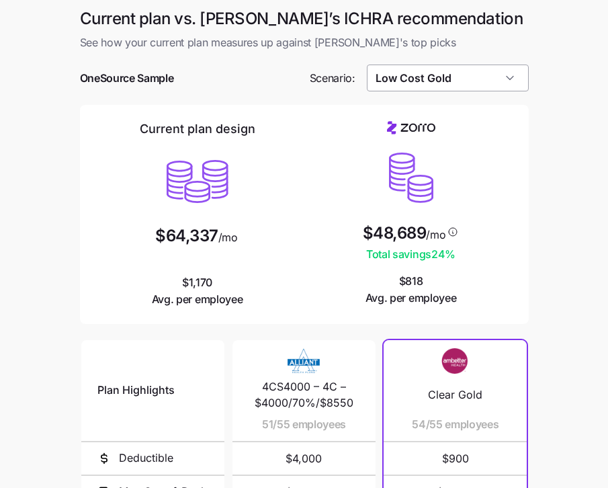
click at [477, 75] on input "Low Cost Gold" at bounding box center [448, 78] width 162 height 27
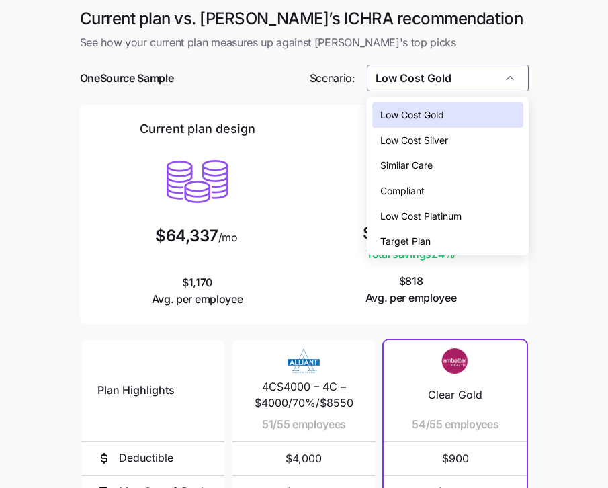
click at [427, 238] on span "Target Plan" at bounding box center [405, 241] width 50 height 15
type input "Target Plan"
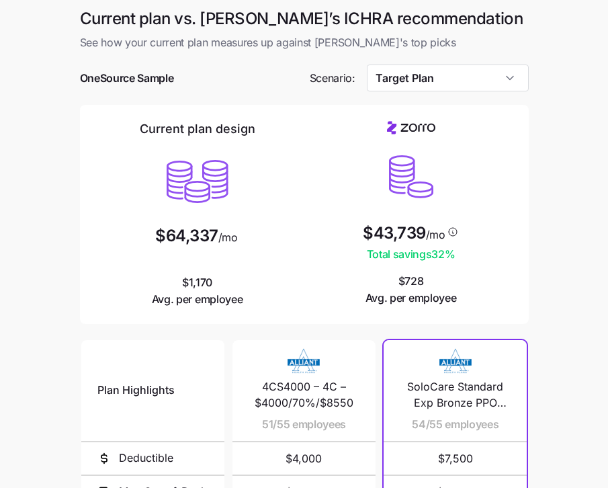
click at [533, 272] on div "Current plan vs. [PERSON_NAME]’s ICHRA recommendation See how your current plan…" at bounding box center [304, 359] width 471 height 702
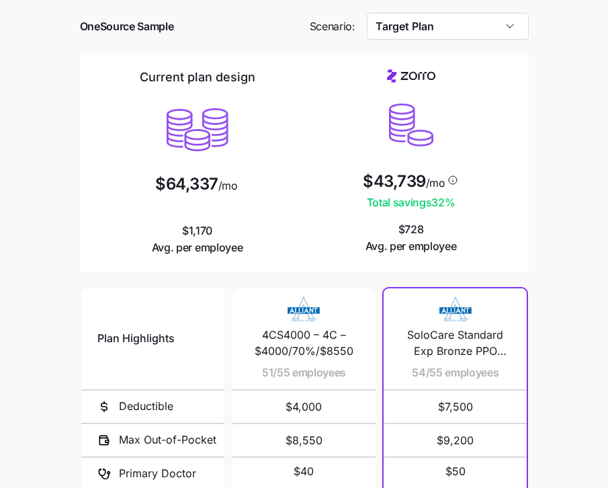
scroll to position [245, 0]
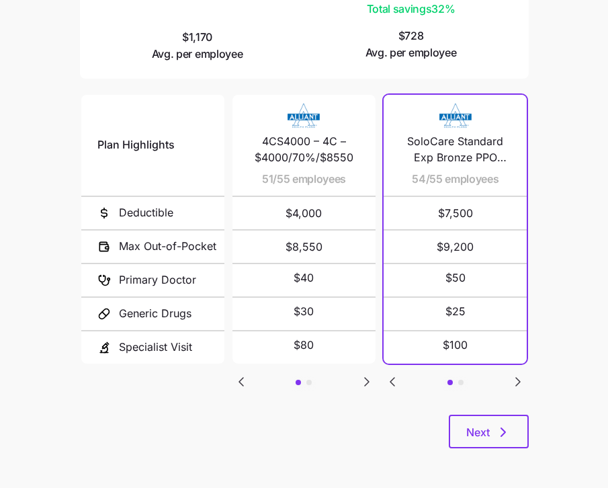
click at [520, 378] on icon "Go to next slide" at bounding box center [518, 382] width 4 height 8
click at [393, 378] on icon "Go to previous slide" at bounding box center [393, 382] width 4 height 8
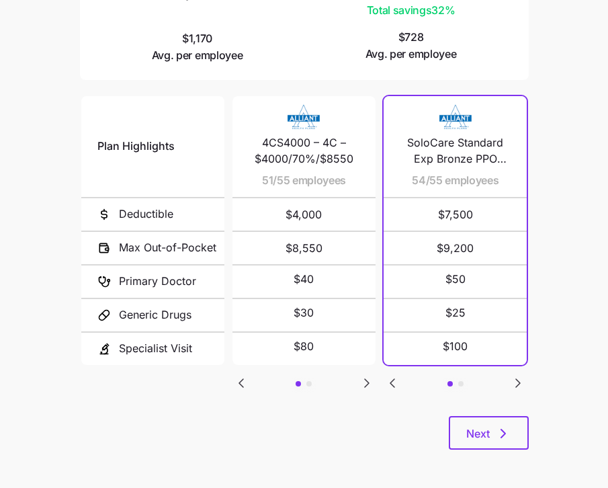
scroll to position [243, 0]
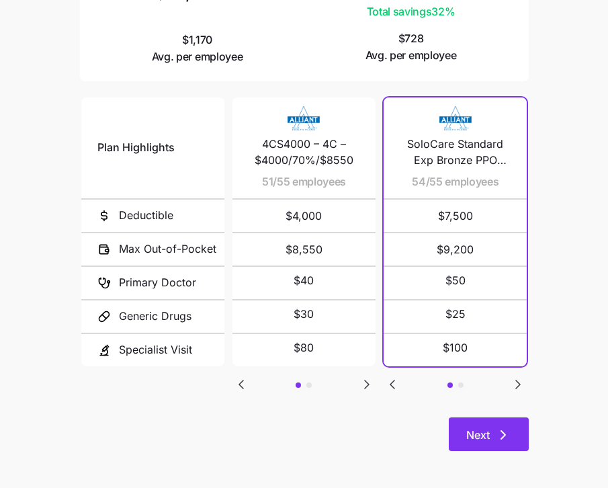
click at [496, 436] on icon "button" at bounding box center [503, 435] width 16 height 16
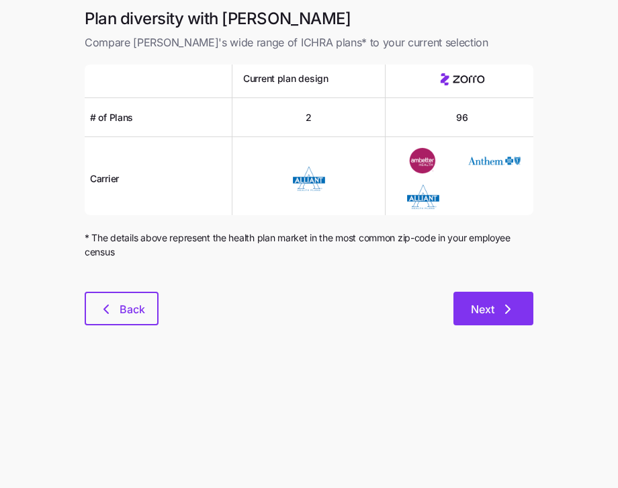
click at [495, 309] on span "Next" at bounding box center [493, 309] width 45 height 16
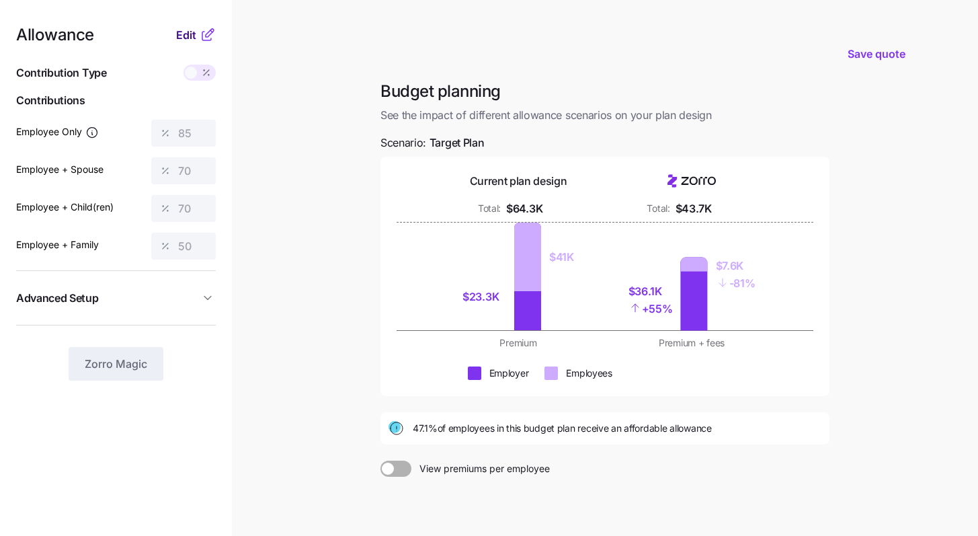
click at [188, 39] on span "Edit" at bounding box center [186, 35] width 20 height 16
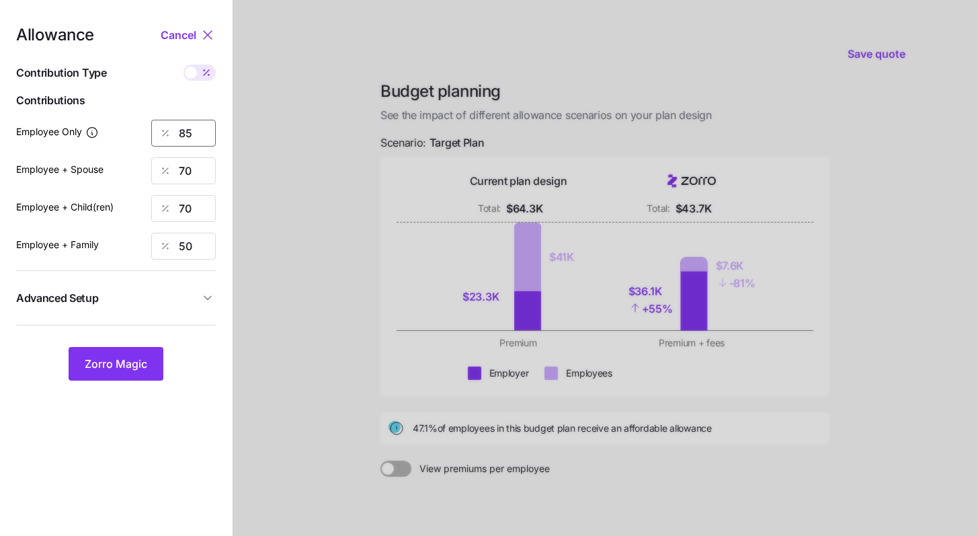
drag, startPoint x: 196, startPoint y: 130, endPoint x: 133, endPoint y: 116, distance: 64.9
click at [160, 122] on div "85" at bounding box center [183, 133] width 65 height 27
type input "58"
click at [198, 161] on input "70" at bounding box center [183, 170] width 65 height 27
drag, startPoint x: 198, startPoint y: 176, endPoint x: 145, endPoint y: 165, distance: 54.3
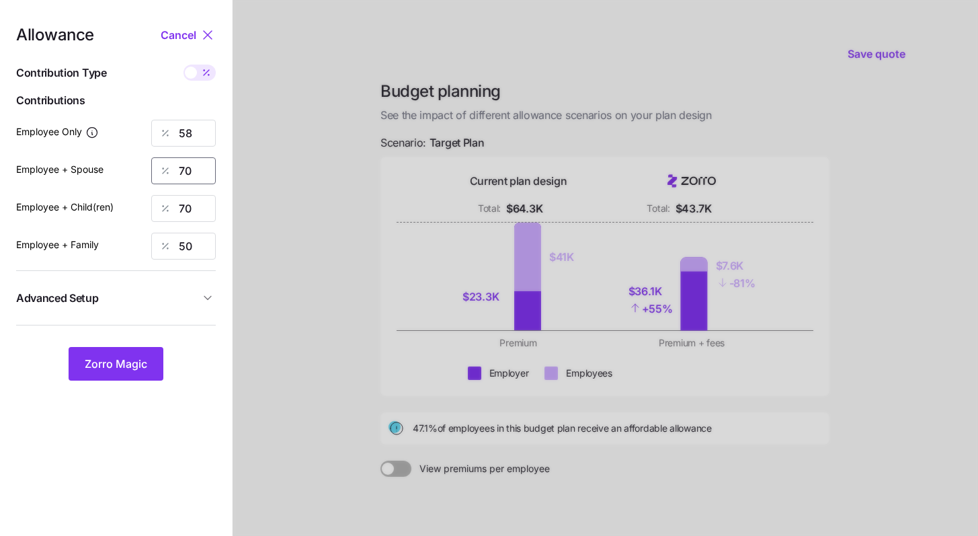
click at [157, 169] on div "70" at bounding box center [183, 170] width 65 height 27
type input "0"
drag, startPoint x: 201, startPoint y: 211, endPoint x: 145, endPoint y: 198, distance: 57.2
click at [159, 203] on div "70" at bounding box center [183, 208] width 65 height 27
type input "0"
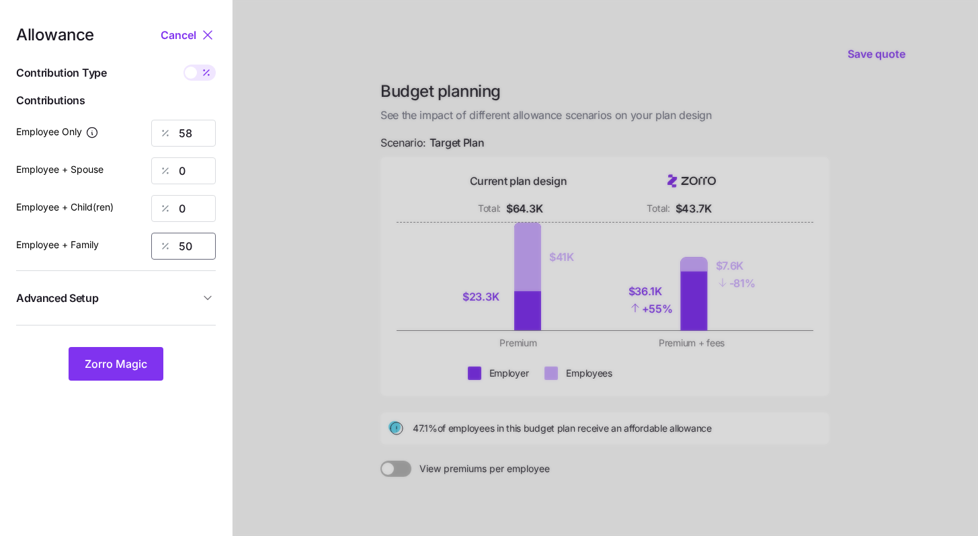
drag, startPoint x: 165, startPoint y: 244, endPoint x: 136, endPoint y: 229, distance: 32.8
click at [159, 241] on div "50" at bounding box center [183, 246] width 65 height 27
type input "0"
click at [124, 363] on span "Zorro Magic" at bounding box center [116, 364] width 63 height 16
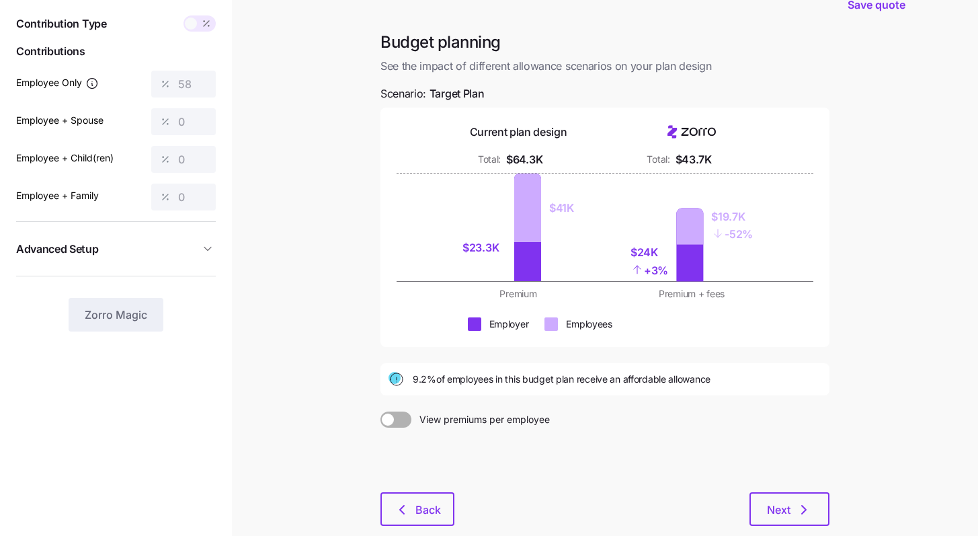
scroll to position [48, 0]
click at [618, 487] on button "Next" at bounding box center [789, 510] width 80 height 34
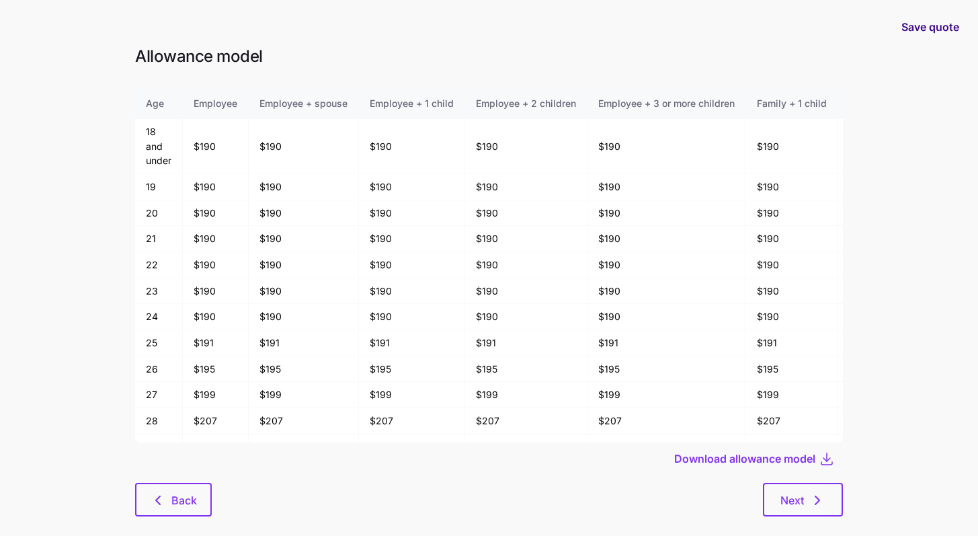
click at [618, 24] on span "Save quote" at bounding box center [930, 27] width 58 height 16
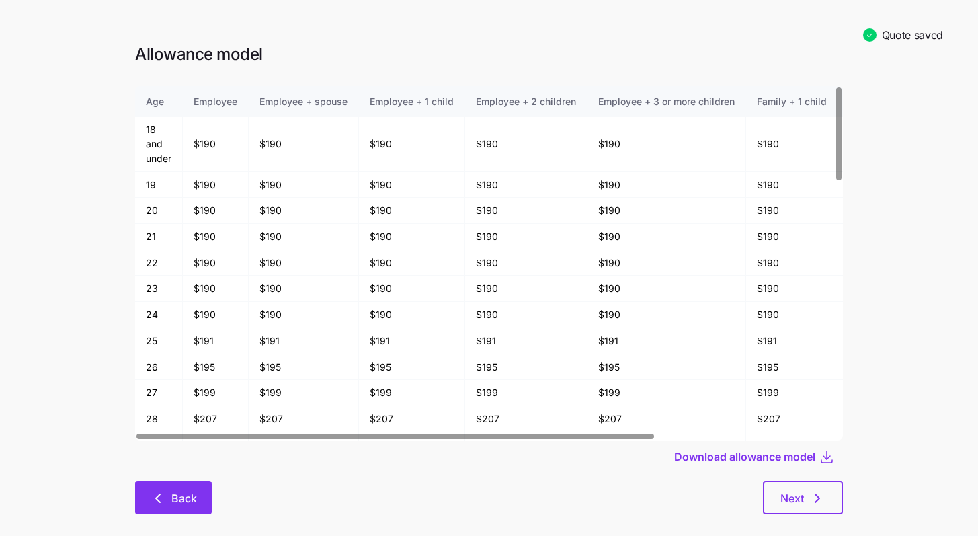
click at [208, 487] on button "Back" at bounding box center [173, 498] width 77 height 34
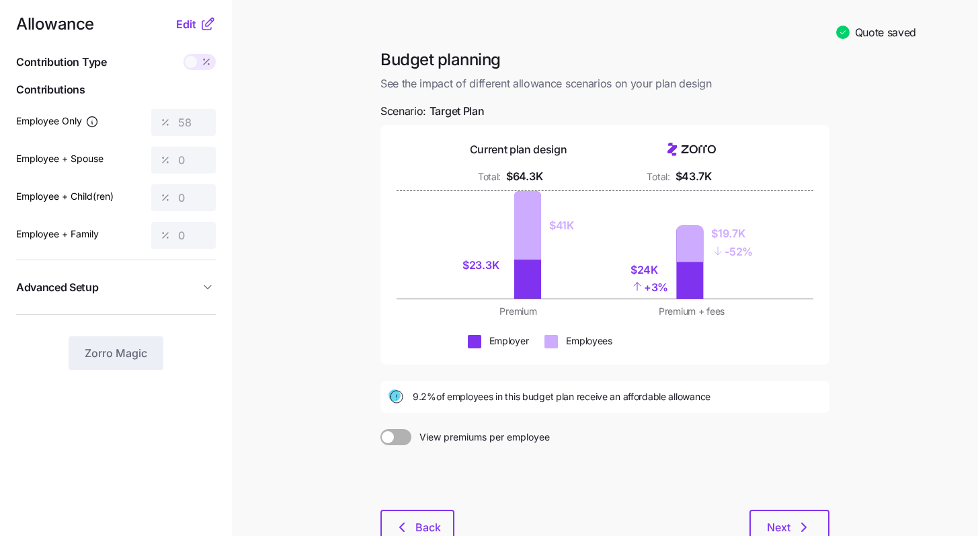
scroll to position [28, 0]
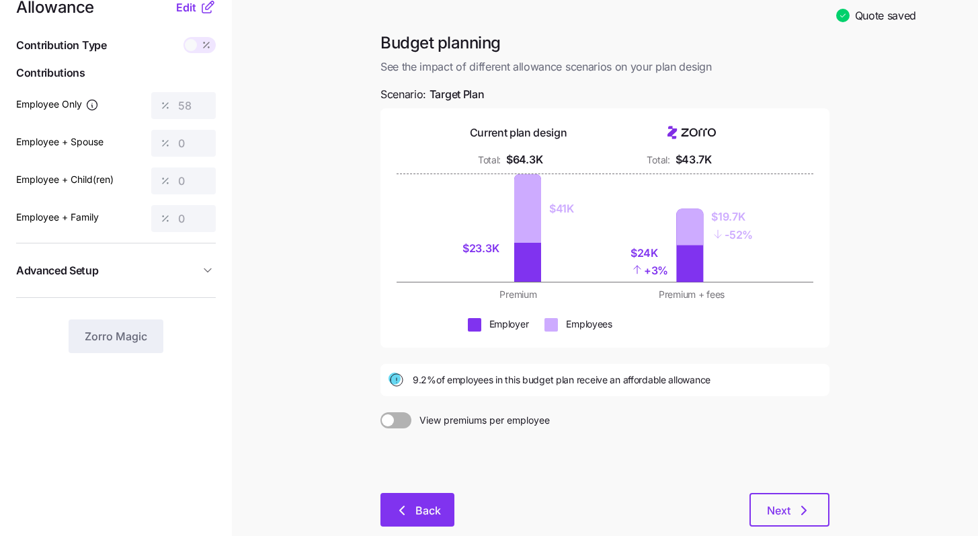
click at [444, 487] on button "Back" at bounding box center [417, 510] width 74 height 34
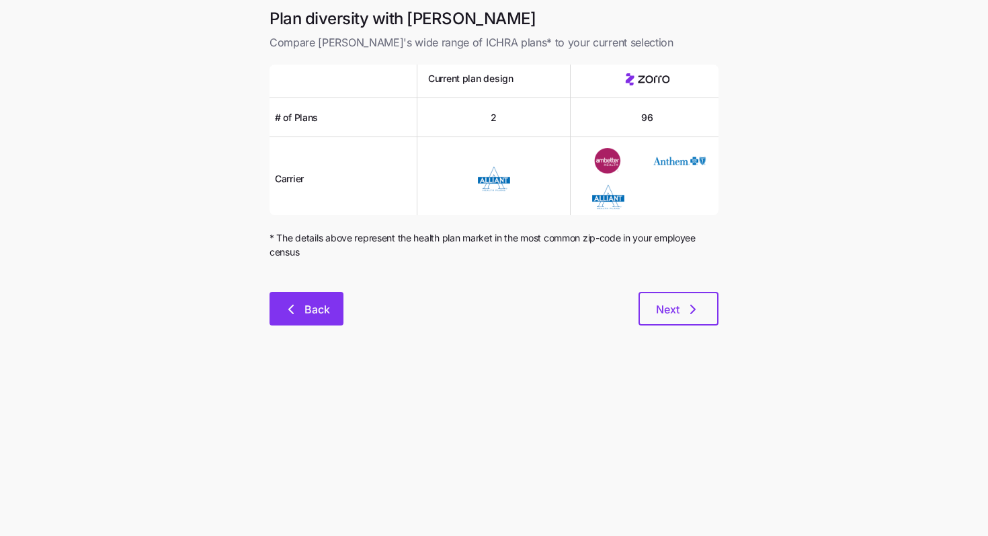
click at [305, 309] on span "Back" at bounding box center [317, 309] width 26 height 16
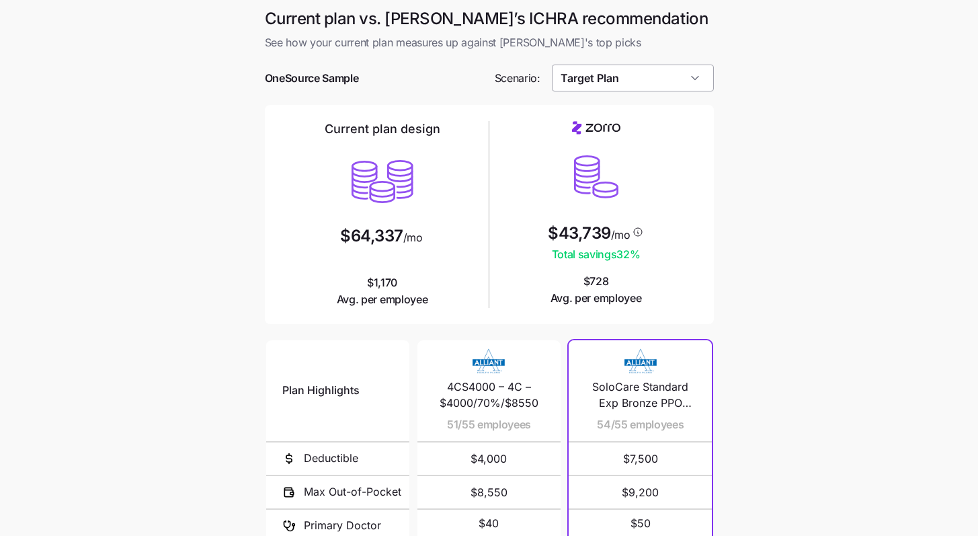
click at [618, 82] on input "Target Plan" at bounding box center [633, 78] width 162 height 27
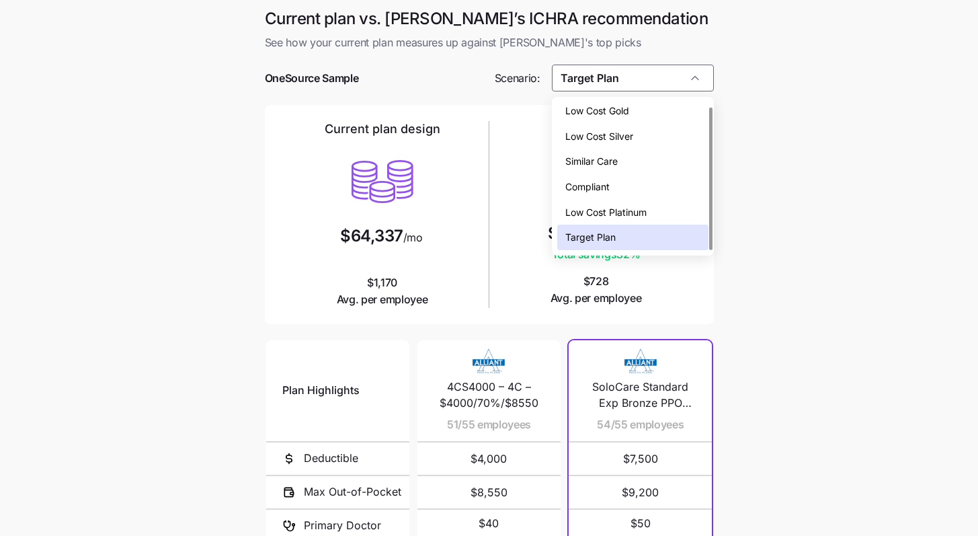
click at [618, 137] on div "Low Cost Silver" at bounding box center [632, 137] width 151 height 26
type input "Low Cost Silver"
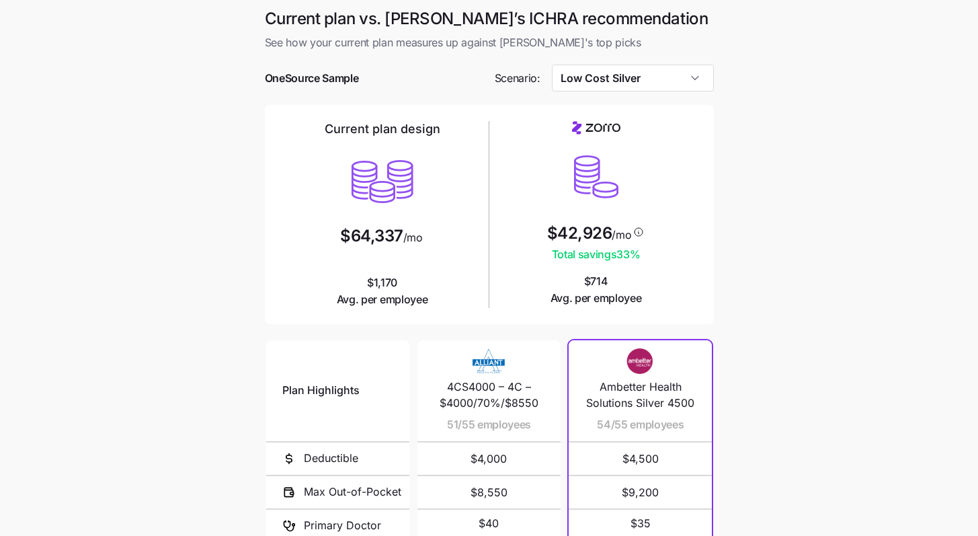
click at [618, 255] on main "Current plan vs. [PERSON_NAME]’s ICHRA recommendation See how your current plan…" at bounding box center [489, 367] width 978 height 734
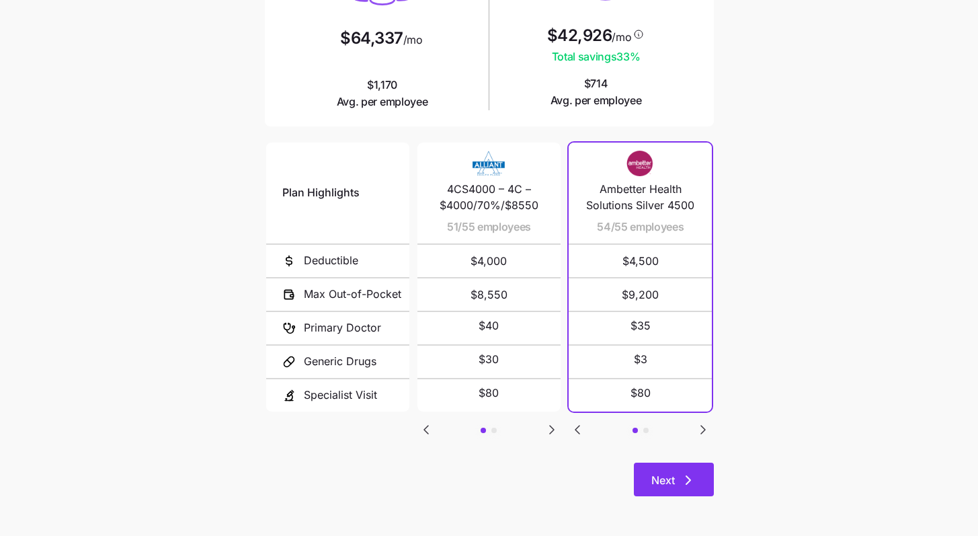
click at [618, 477] on button "Next" at bounding box center [674, 479] width 80 height 34
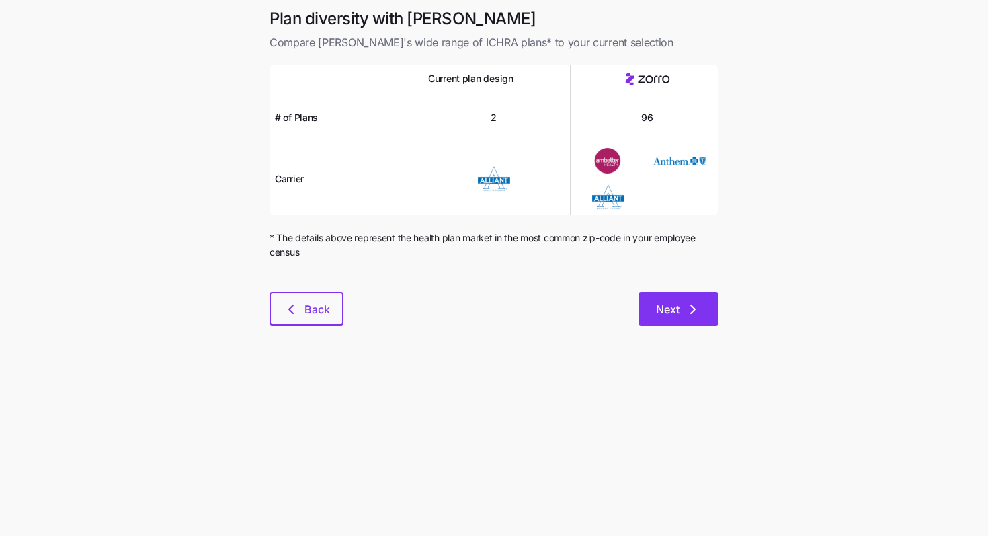
click at [618, 296] on button "Next" at bounding box center [679, 309] width 80 height 34
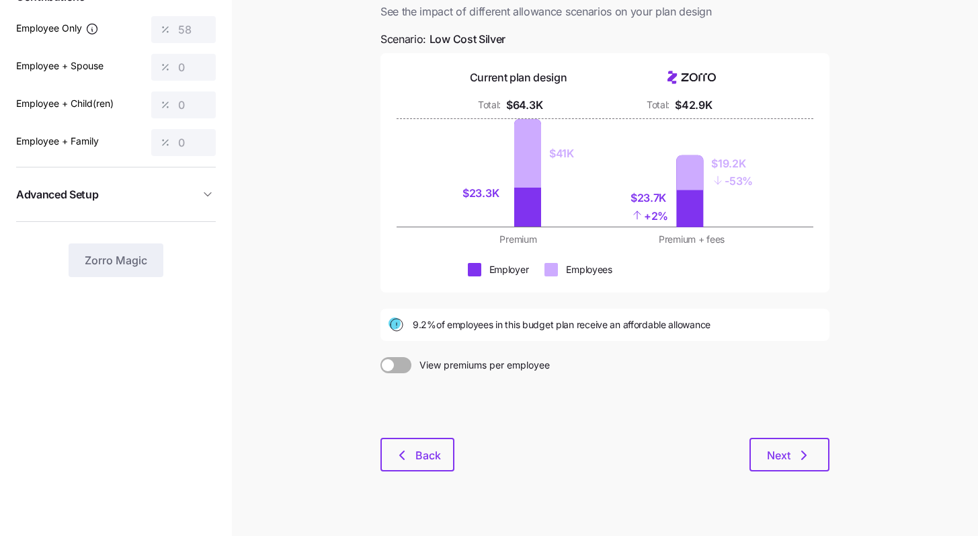
scroll to position [125, 0]
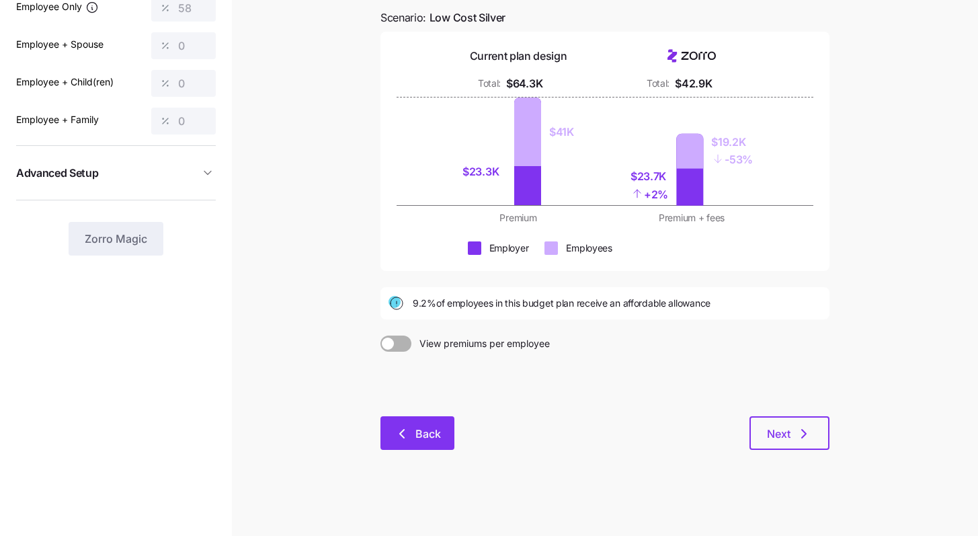
click at [436, 438] on span "Back" at bounding box center [428, 433] width 26 height 16
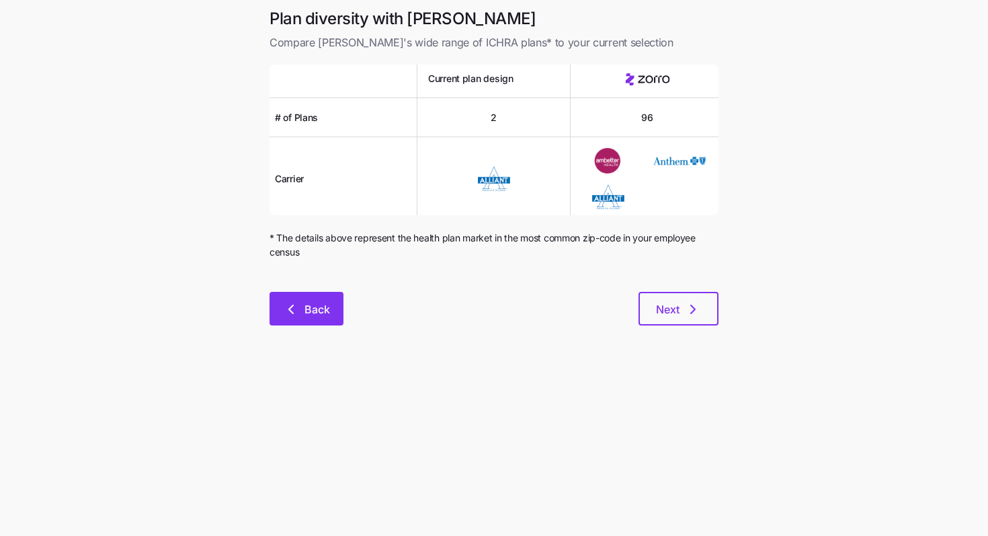
click at [331, 325] on button "Back" at bounding box center [307, 309] width 74 height 34
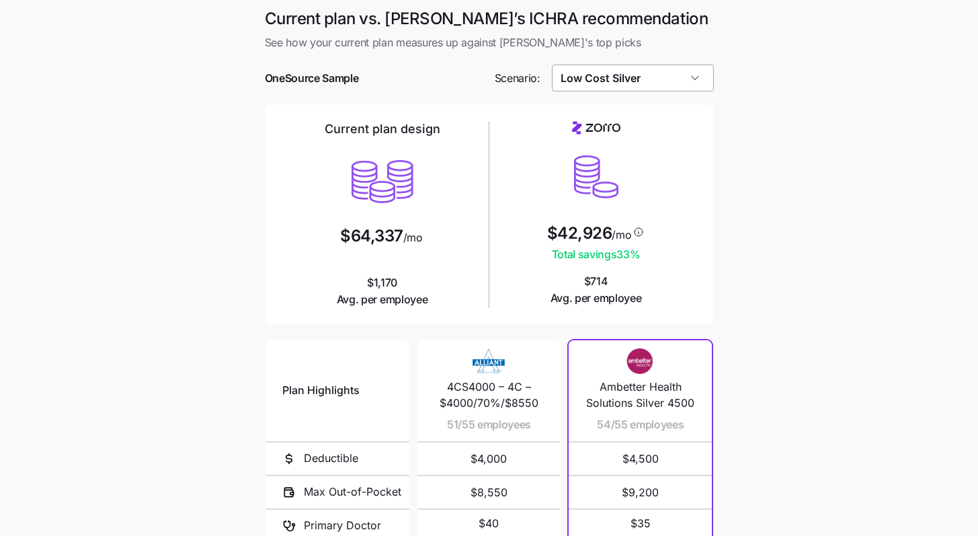
click at [618, 73] on input "Low Cost Silver" at bounding box center [633, 78] width 162 height 27
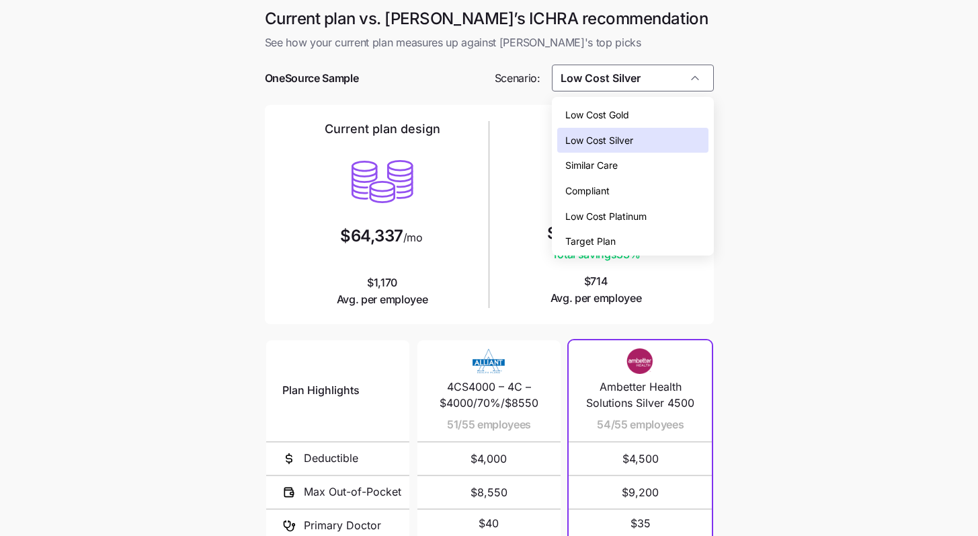
click at [598, 243] on span "Target Plan" at bounding box center [590, 241] width 50 height 15
type input "Target Plan"
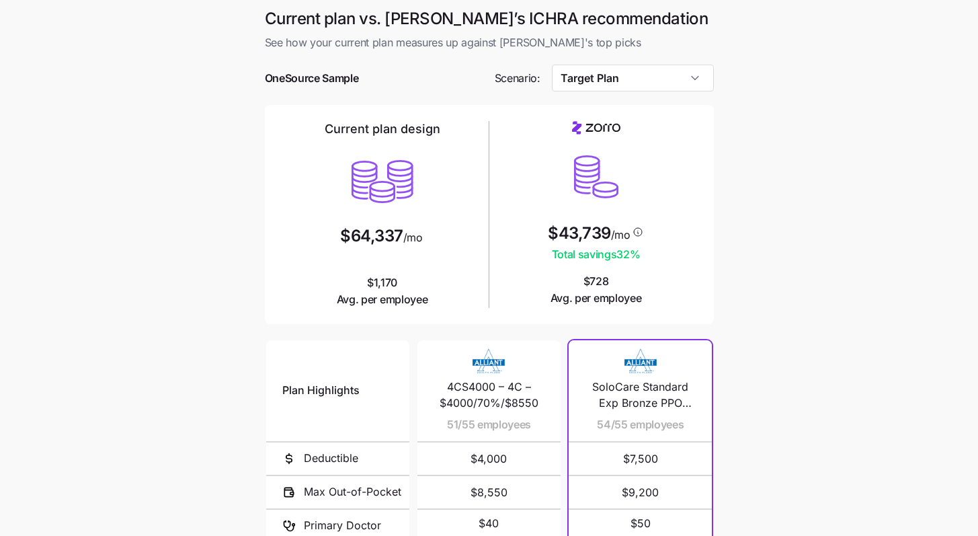
click at [618, 265] on main "Current plan vs. [PERSON_NAME]’s ICHRA recommendation See how your current plan…" at bounding box center [489, 367] width 978 height 734
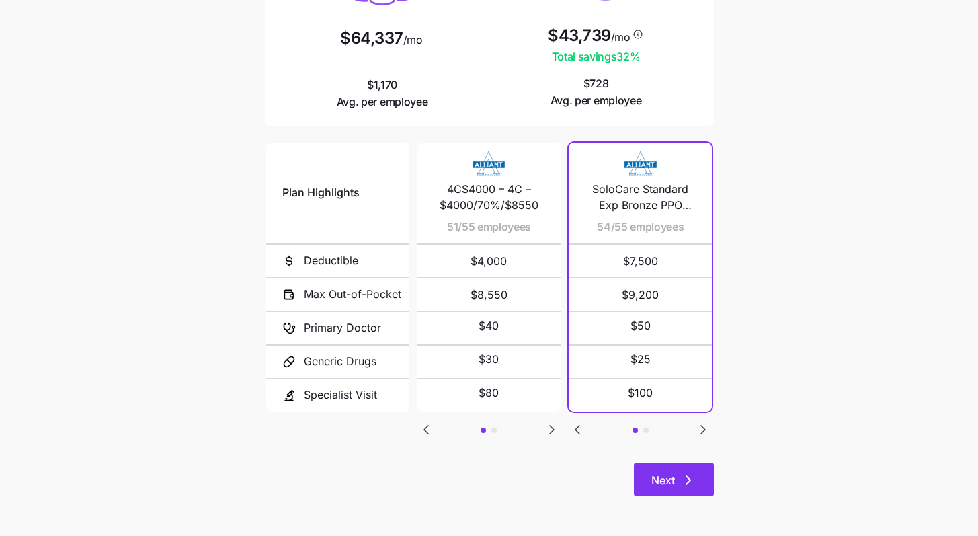
click at [618, 465] on button "Next" at bounding box center [674, 479] width 80 height 34
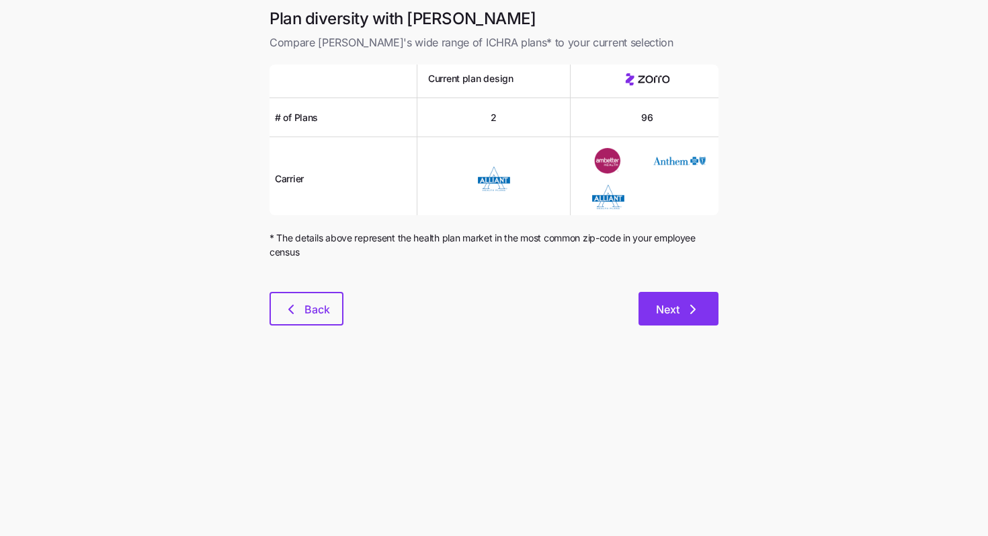
click at [618, 323] on button "Next" at bounding box center [679, 309] width 80 height 34
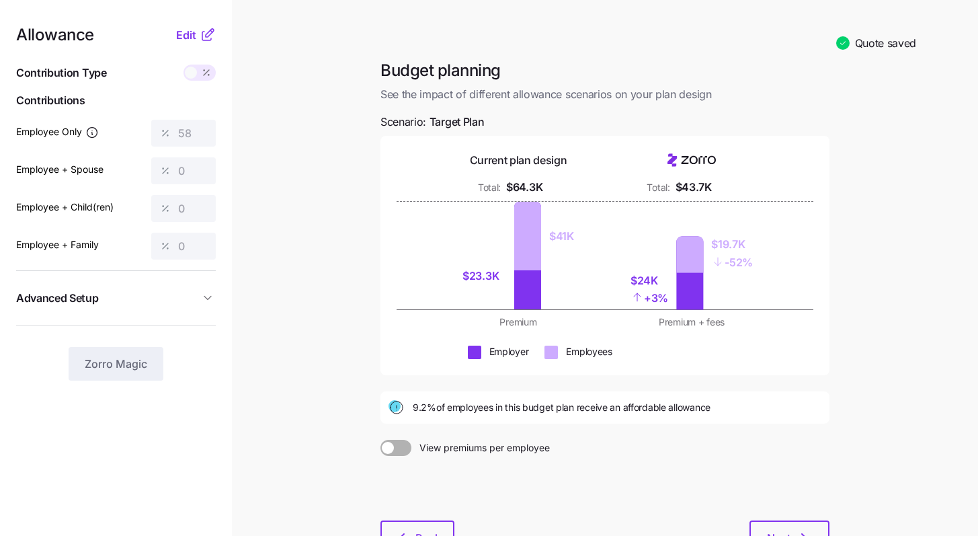
scroll to position [104, 0]
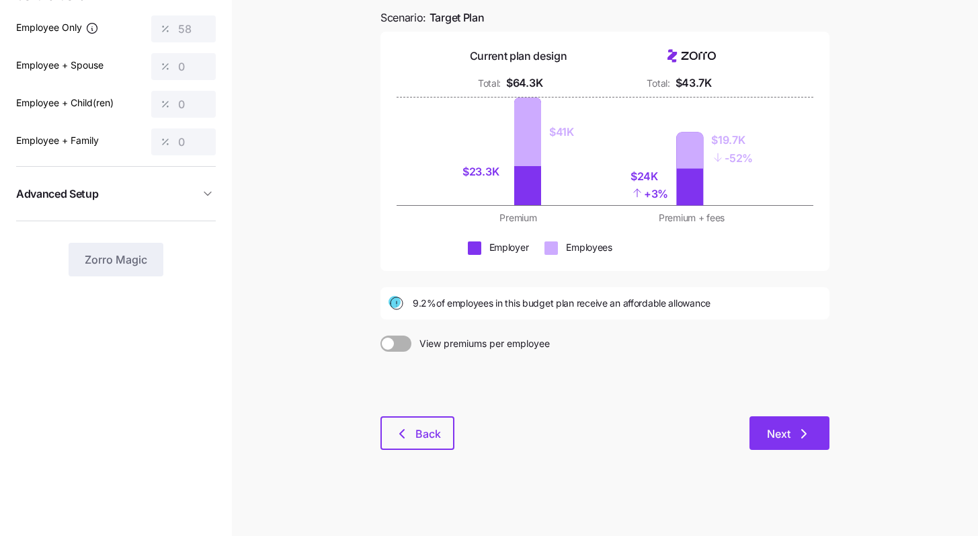
click at [618, 426] on button "Next" at bounding box center [789, 433] width 80 height 34
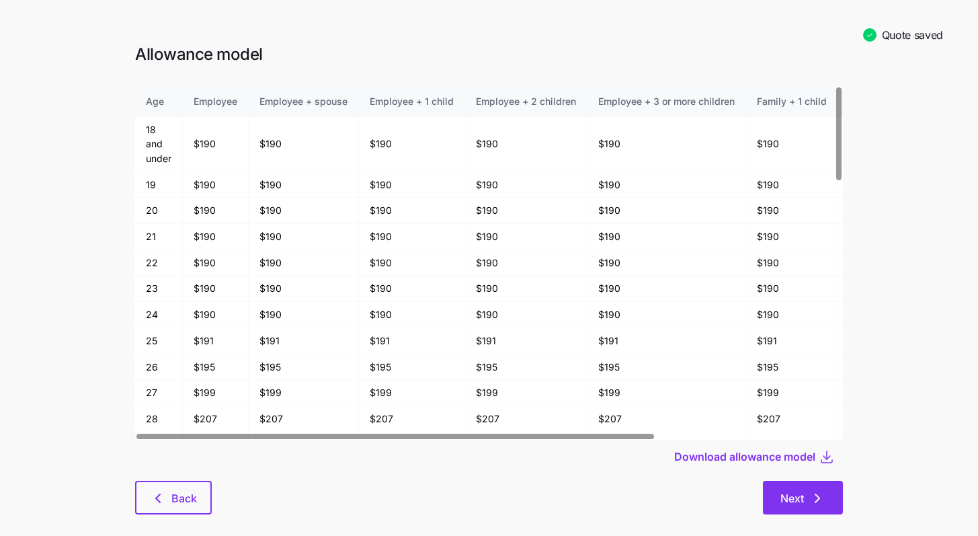
click at [618, 487] on icon "button" at bounding box center [817, 498] width 16 height 16
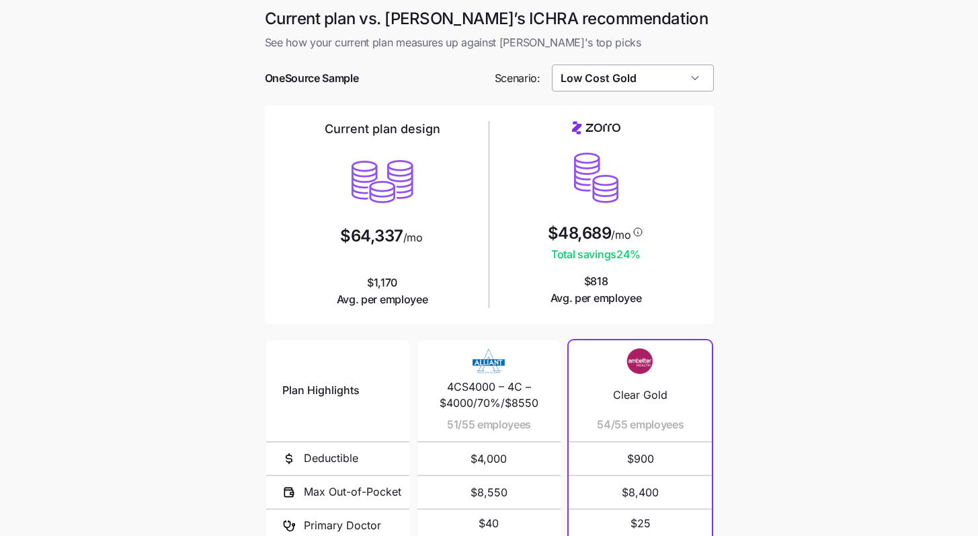
click at [676, 82] on input "Low Cost Gold" at bounding box center [633, 78] width 162 height 27
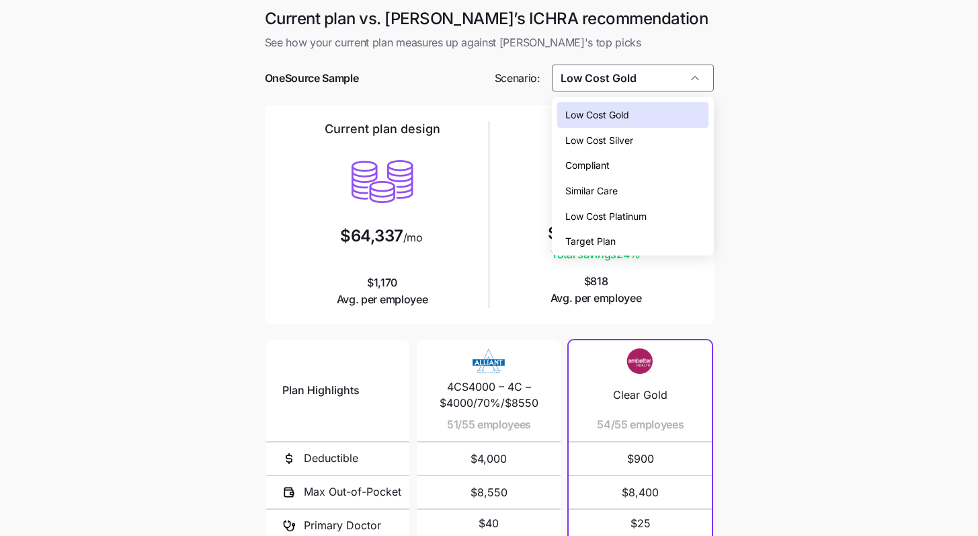
click at [624, 232] on div "Target Plan" at bounding box center [632, 242] width 151 height 26
type input "Target Plan"
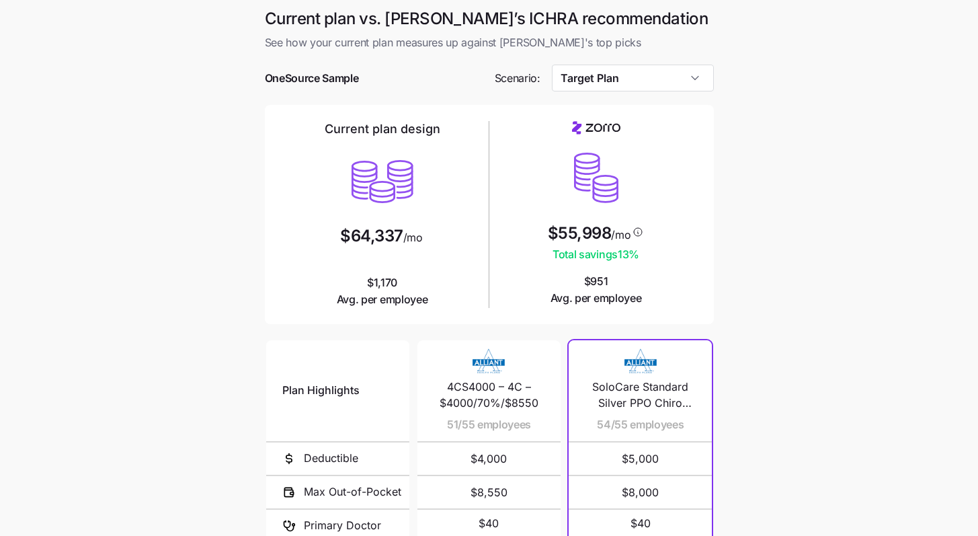
click at [766, 260] on main "Current plan vs. Zorro’s ICHRA recommendation See how your current plan measure…" at bounding box center [489, 367] width 978 height 734
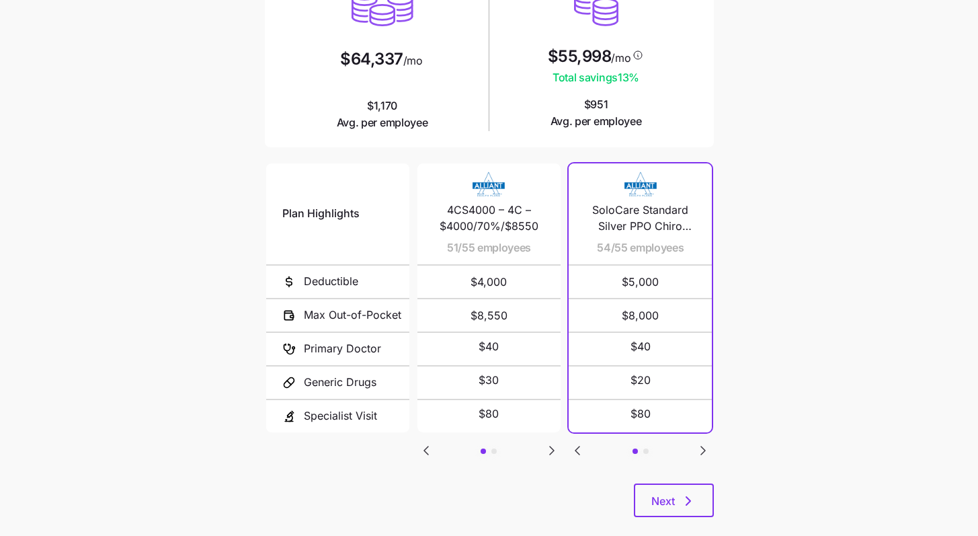
scroll to position [180, 0]
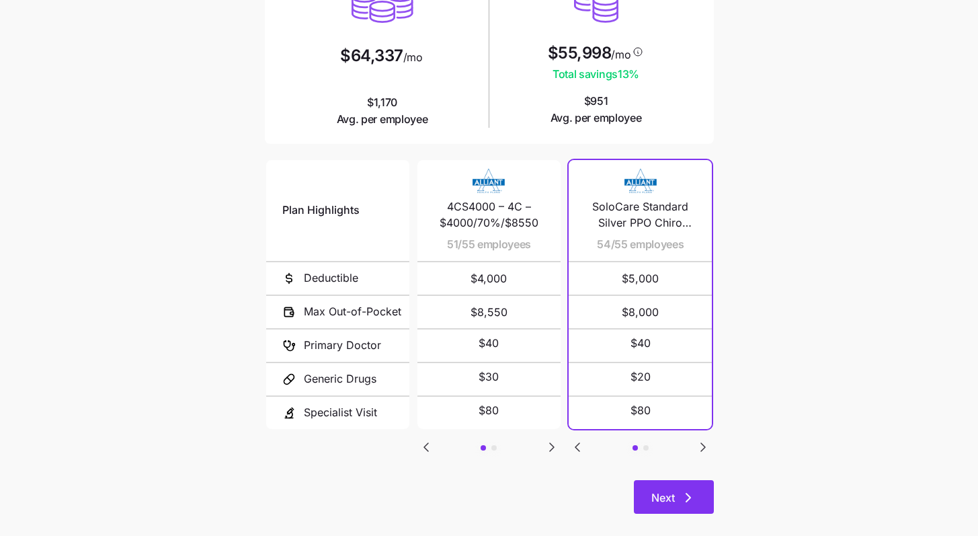
click at [684, 502] on icon "button" at bounding box center [688, 497] width 16 height 16
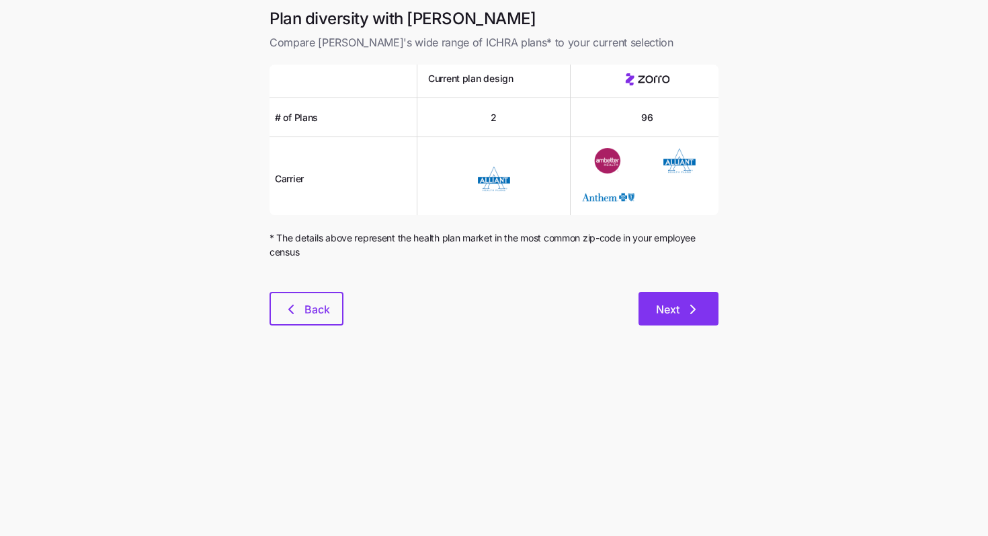
click at [700, 312] on icon "button" at bounding box center [693, 309] width 16 height 16
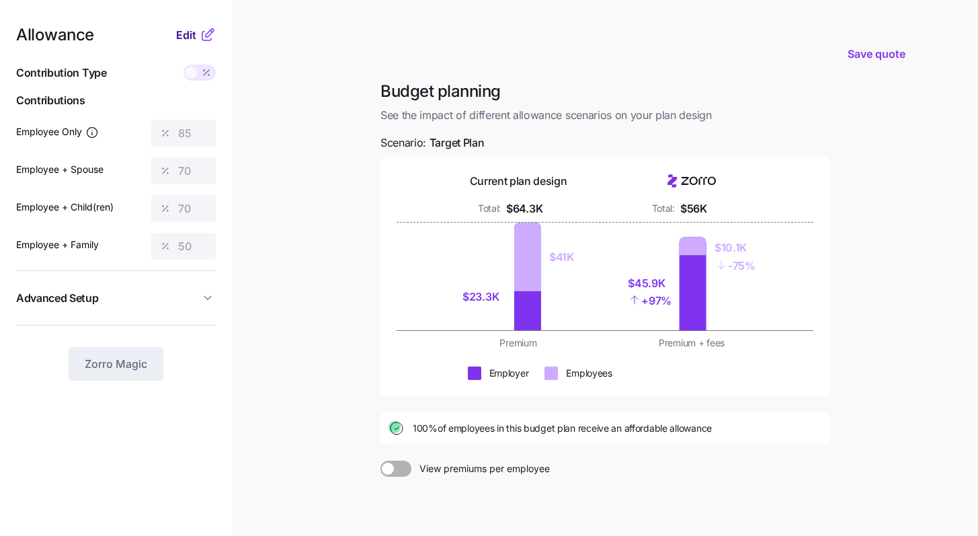
click at [185, 32] on span "Edit" at bounding box center [186, 35] width 20 height 16
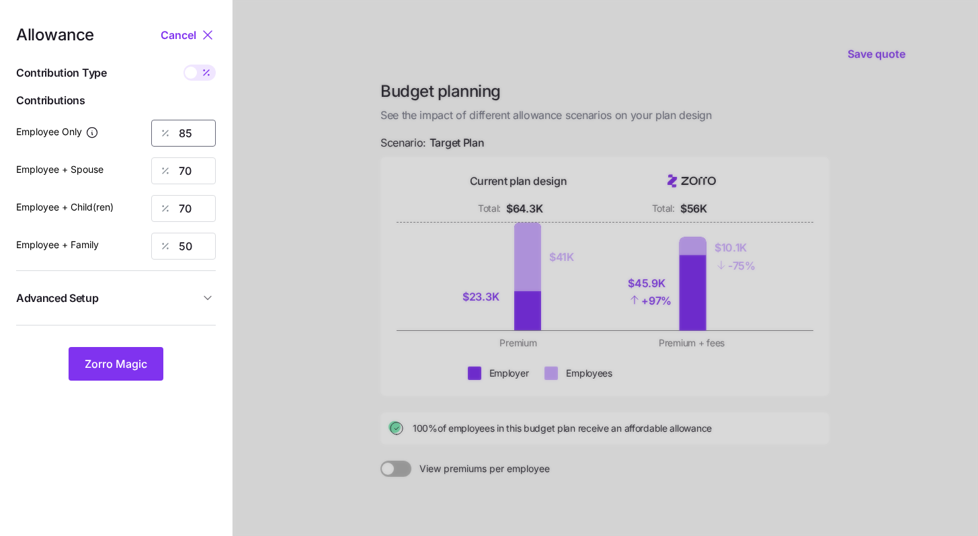
drag, startPoint x: 165, startPoint y: 121, endPoint x: 91, endPoint y: 99, distance: 77.0
click at [91, 104] on div "Allowance Cancel Contribution Type Use classes Contributions Employee Only 85 E…" at bounding box center [116, 204] width 200 height 354
type input "58"
drag, startPoint x: 207, startPoint y: 179, endPoint x: 88, endPoint y: 154, distance: 121.7
click at [89, 155] on div "Allowance Cancel Contribution Type Use classes Contributions Employee Only 58 E…" at bounding box center [116, 204] width 200 height 354
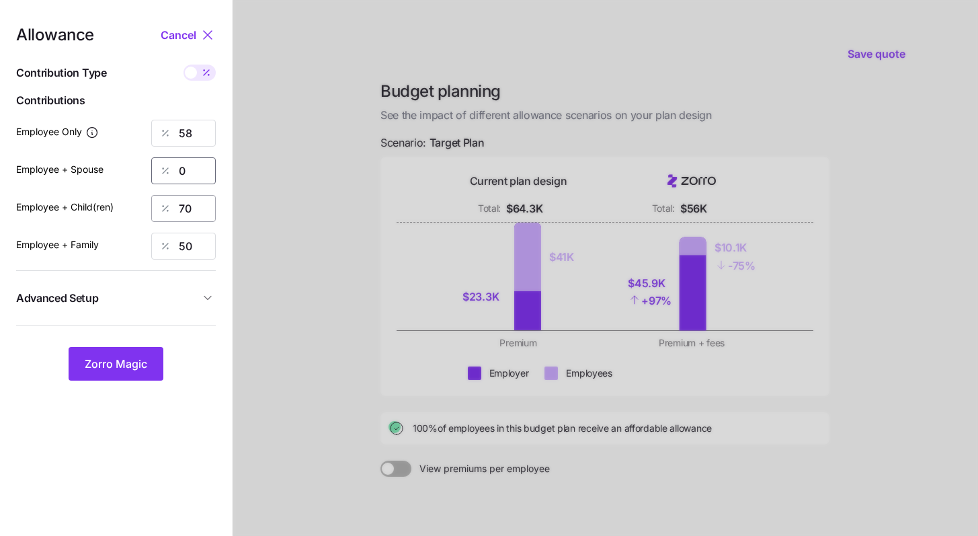
type input "0"
drag, startPoint x: 196, startPoint y: 207, endPoint x: 101, endPoint y: 180, distance: 98.5
click at [147, 193] on div "Allowance Cancel Contribution Type Use classes Contributions Employee Only 58 E…" at bounding box center [116, 204] width 200 height 354
type input "0"
drag, startPoint x: 179, startPoint y: 251, endPoint x: 100, endPoint y: 226, distance: 83.1
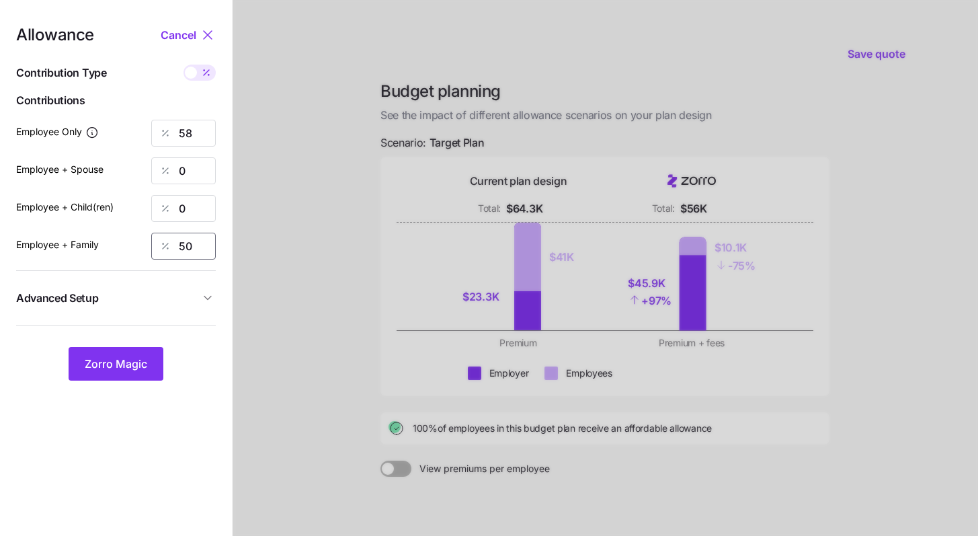
click at [116, 233] on div "Employee + Family 50" at bounding box center [116, 246] width 200 height 27
type input "0"
click at [140, 358] on span "Zorro Magic" at bounding box center [116, 364] width 63 height 16
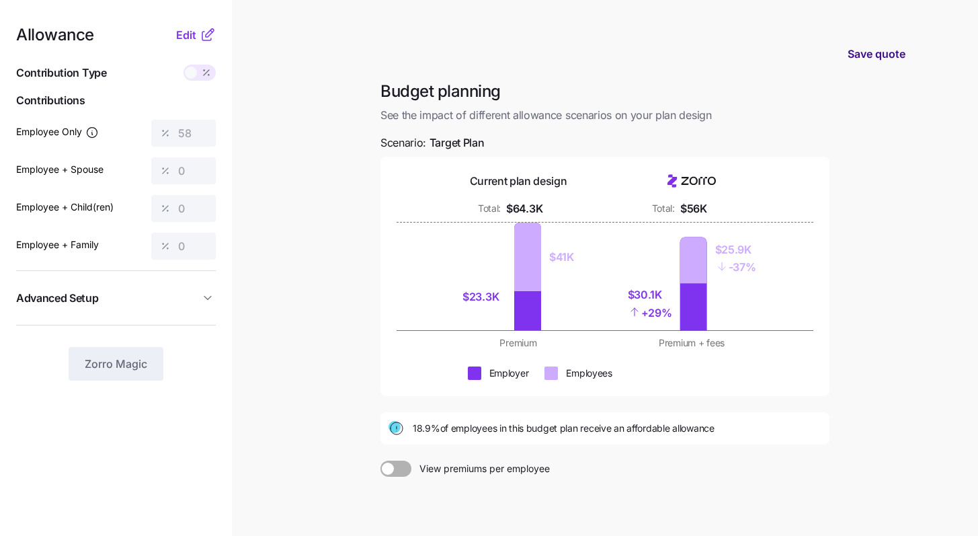
click at [889, 53] on span "Save quote" at bounding box center [877, 54] width 58 height 16
